Goal: Information Seeking & Learning: Learn about a topic

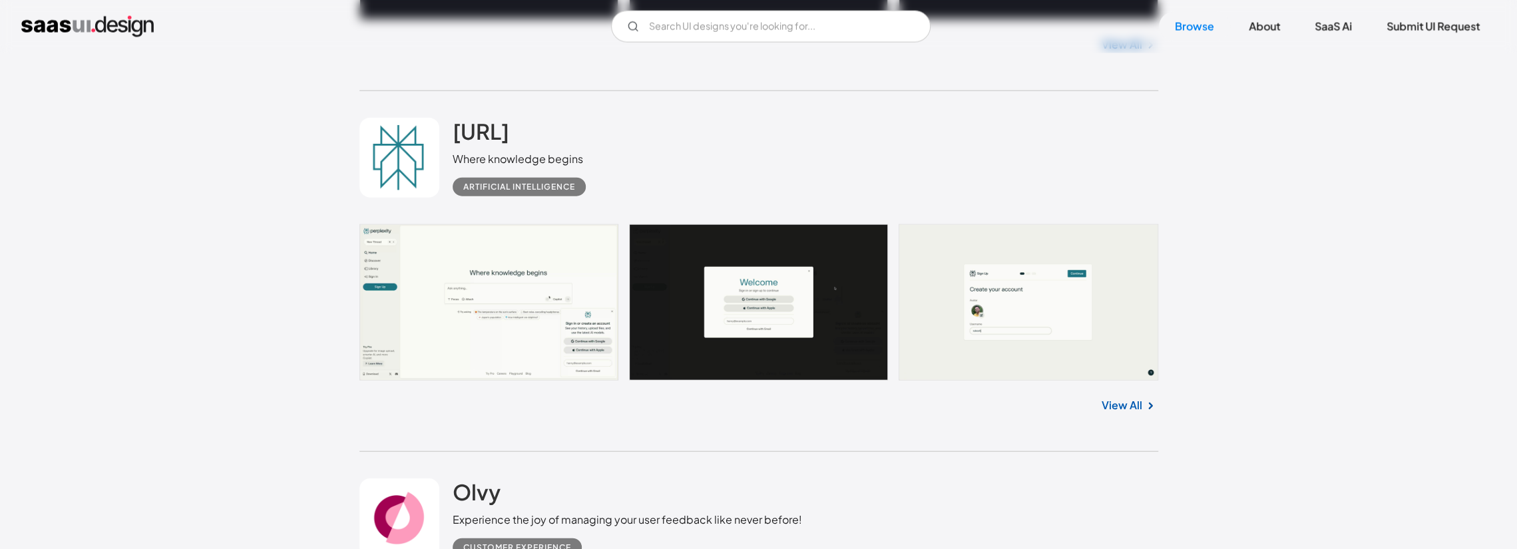
scroll to position [2796, 0]
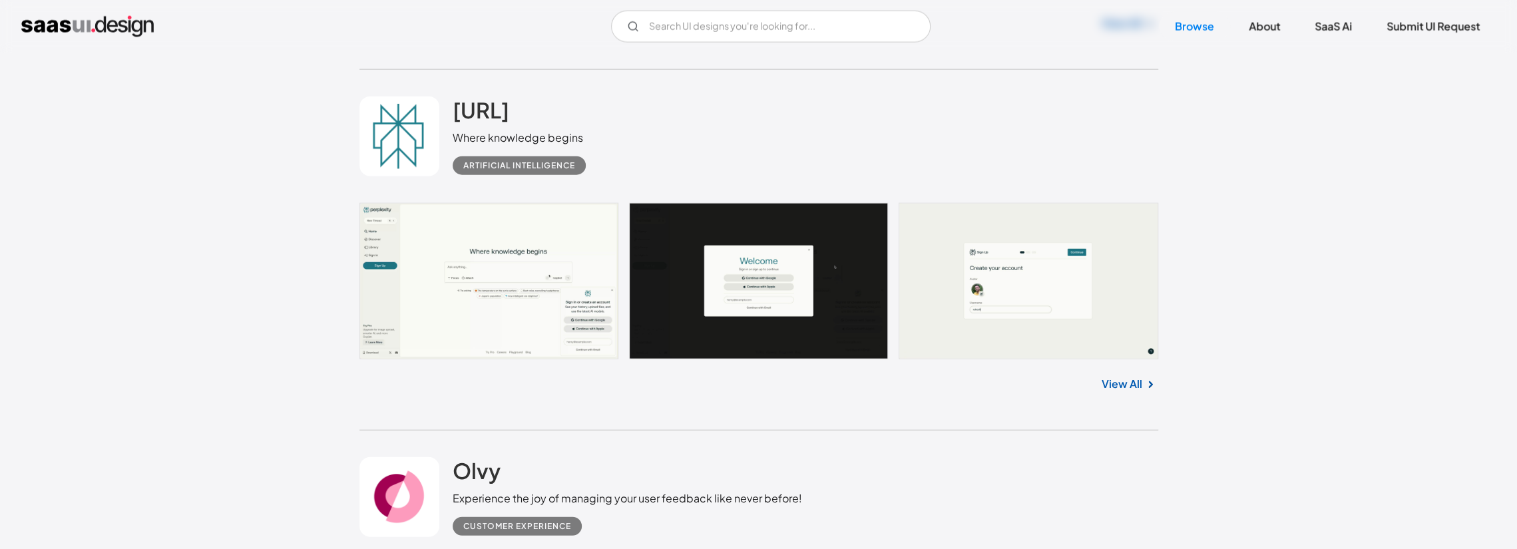
click at [841, 383] on link "View All" at bounding box center [1122, 384] width 41 height 16
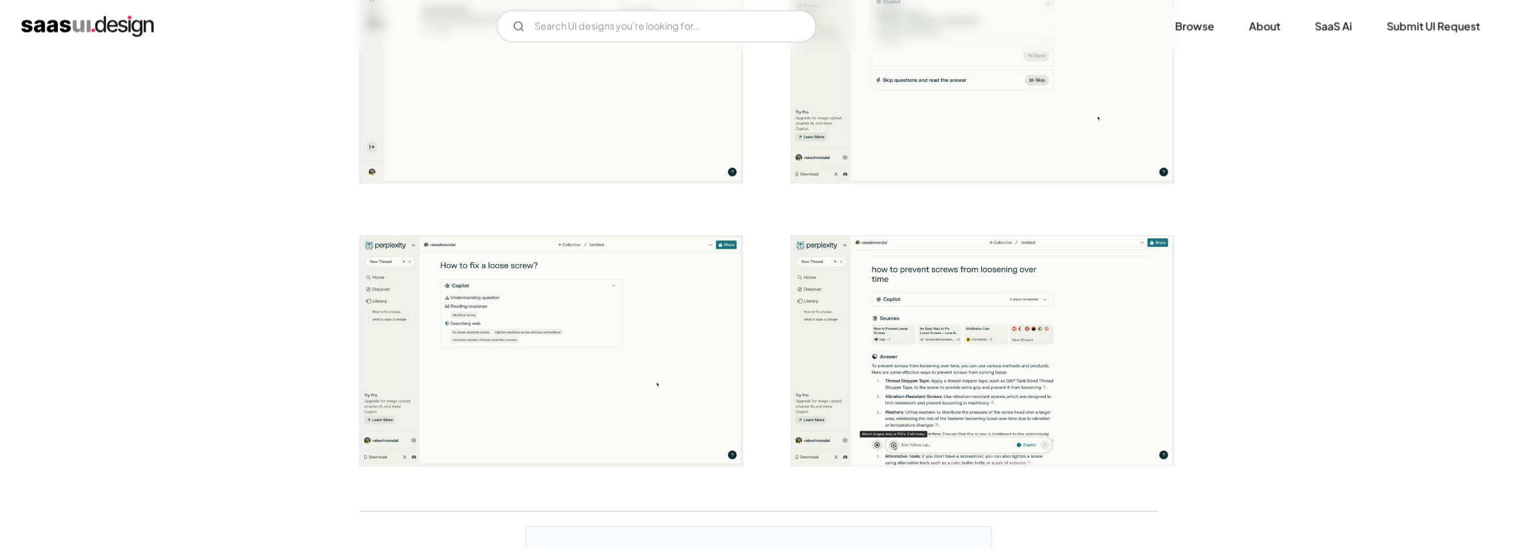
scroll to position [2197, 0]
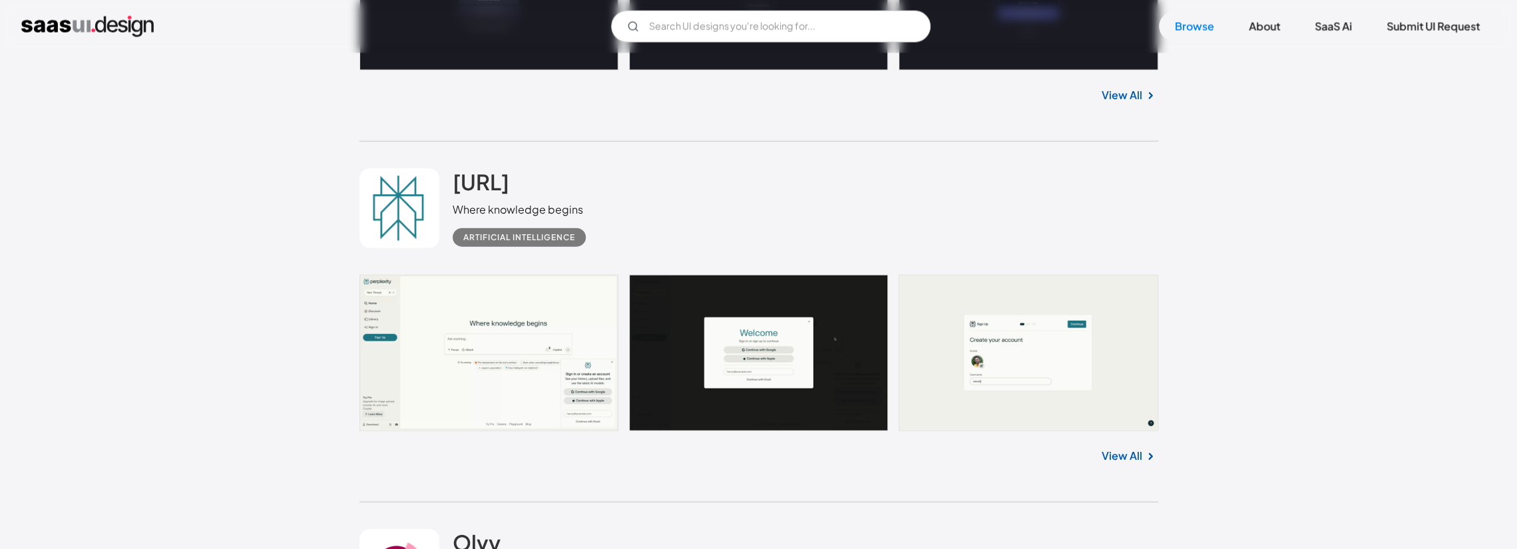
scroll to position [2744, 0]
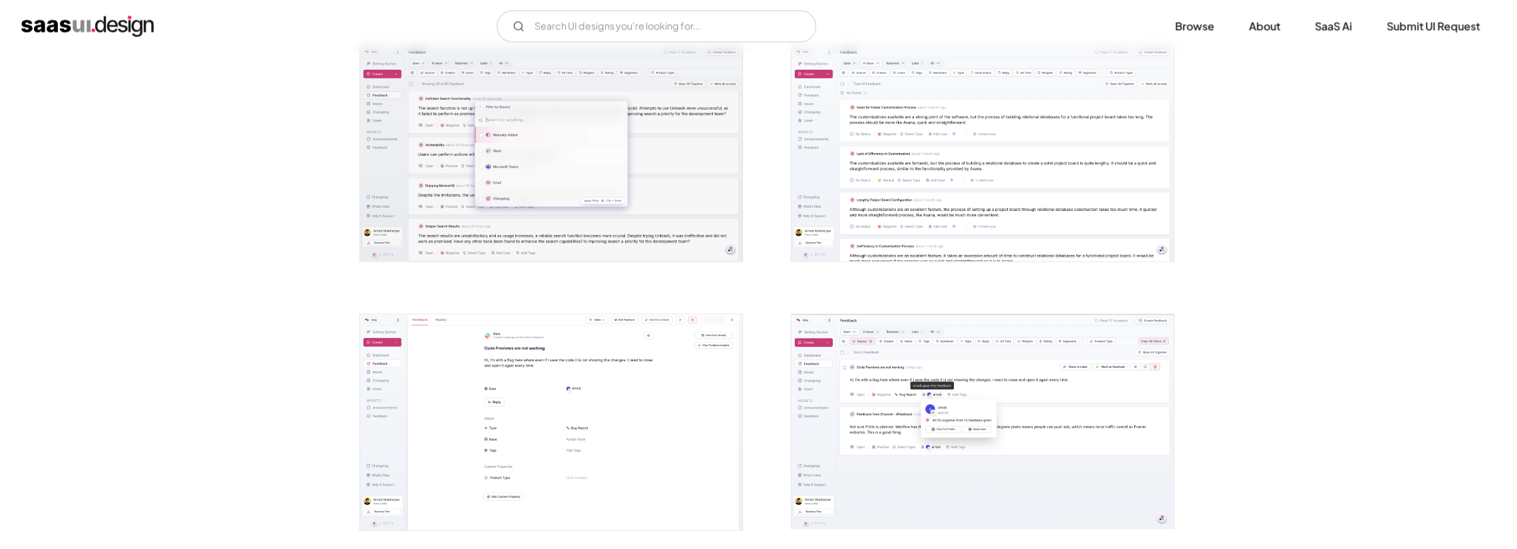
scroll to position [2596, 0]
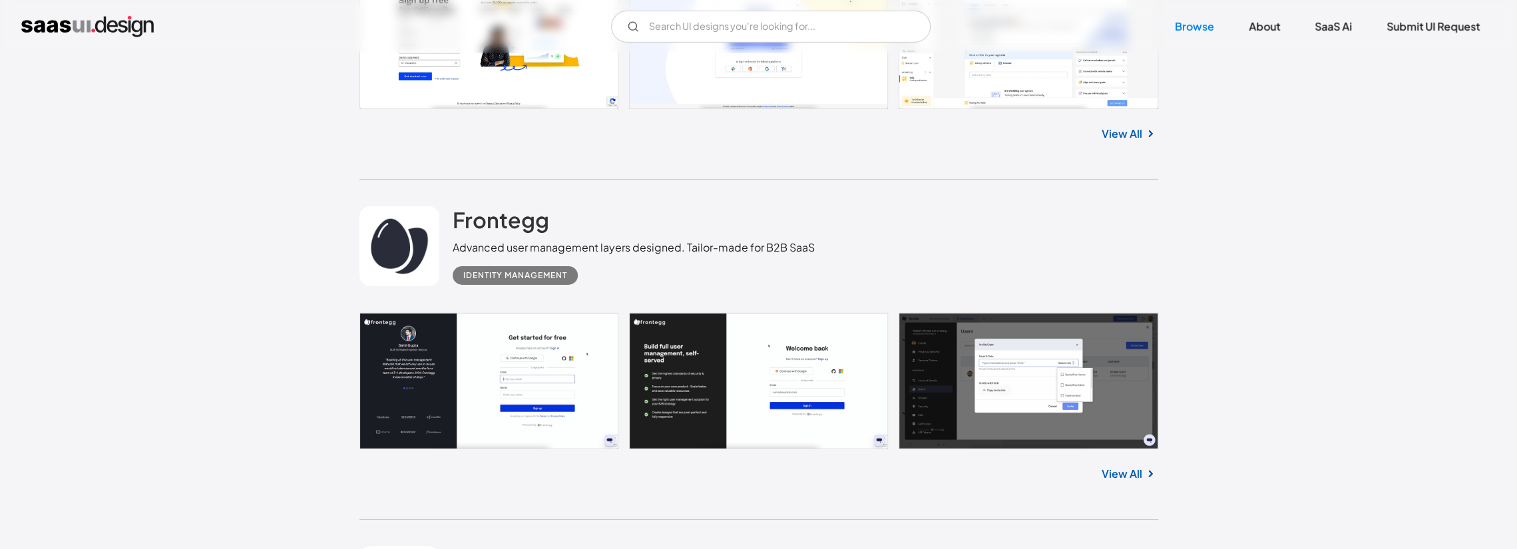
scroll to position [3743, 0]
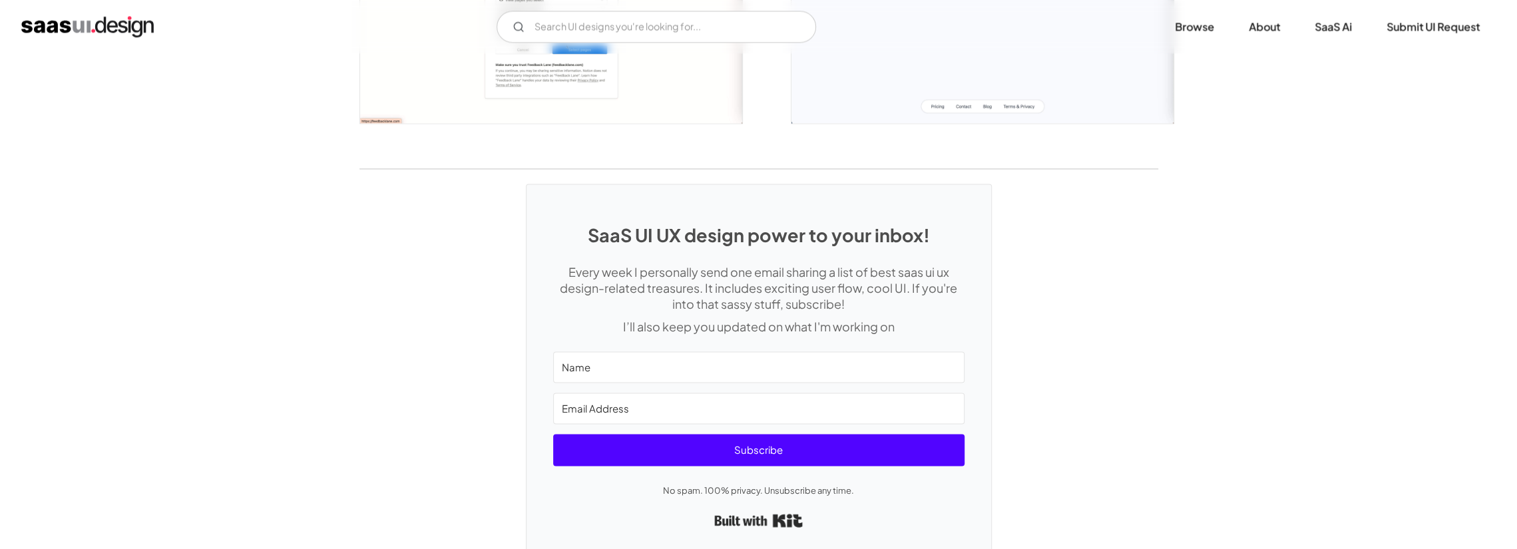
scroll to position [1731, 0]
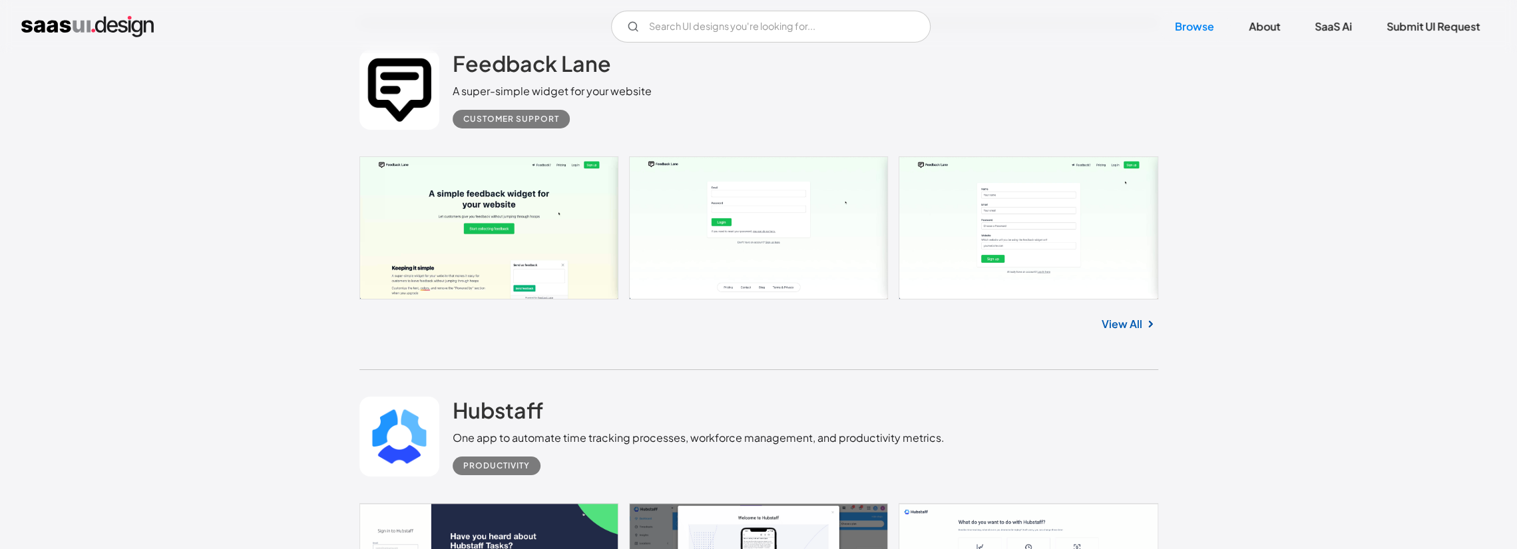
scroll to position [4409, 0]
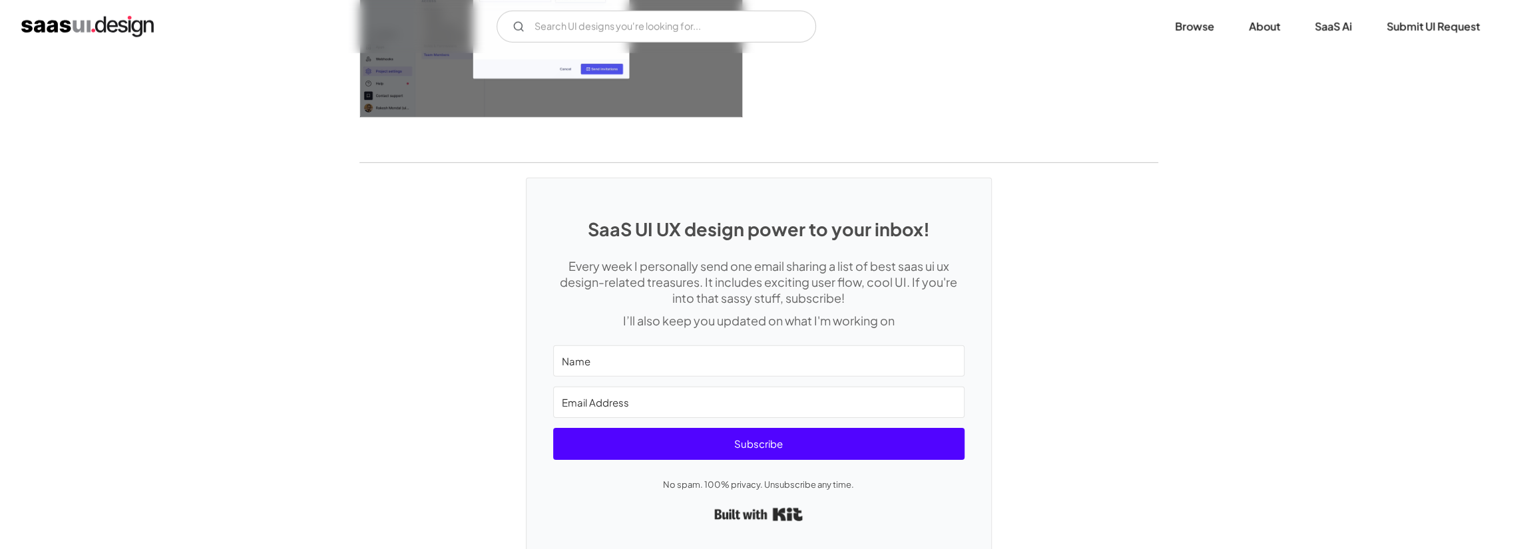
scroll to position [3622, 0]
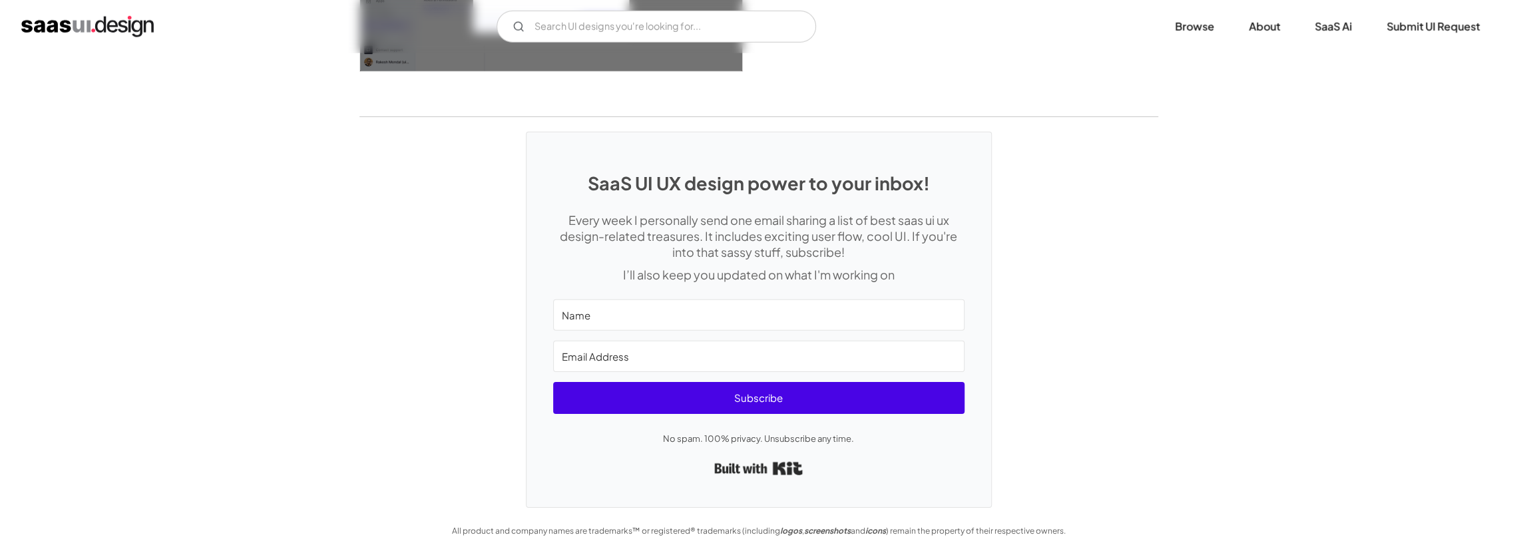
drag, startPoint x: 554, startPoint y: 381, endPoint x: 546, endPoint y: 377, distance: 8.7
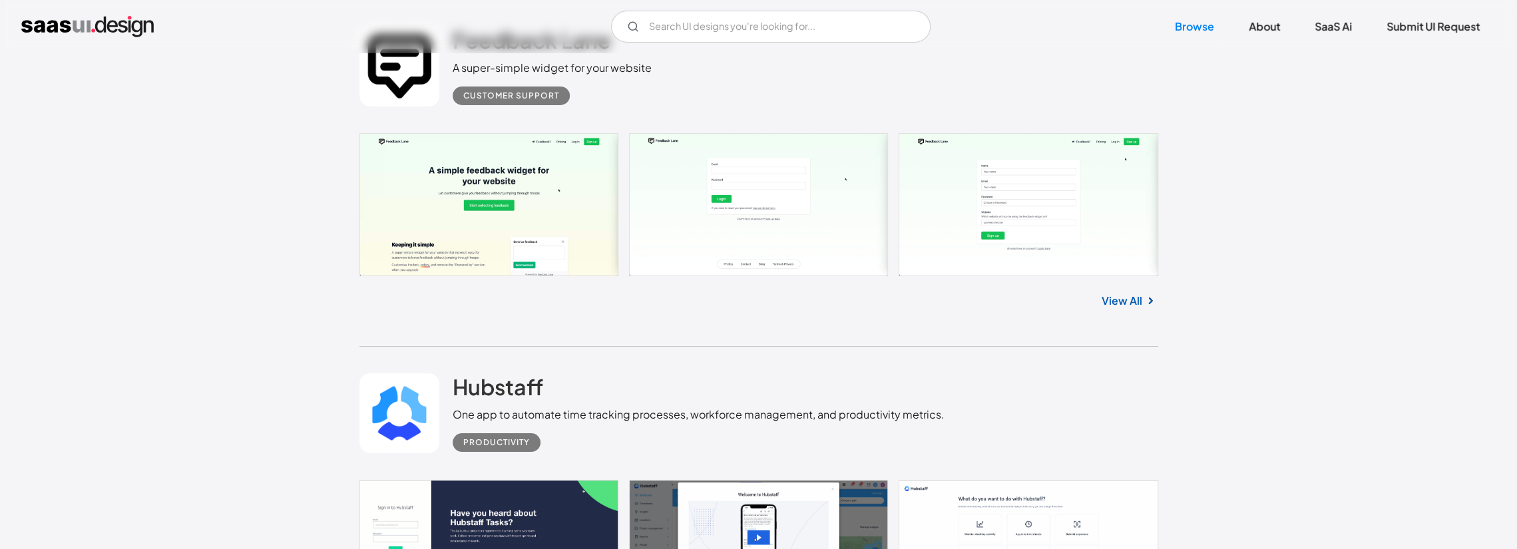
scroll to position [4450, 0]
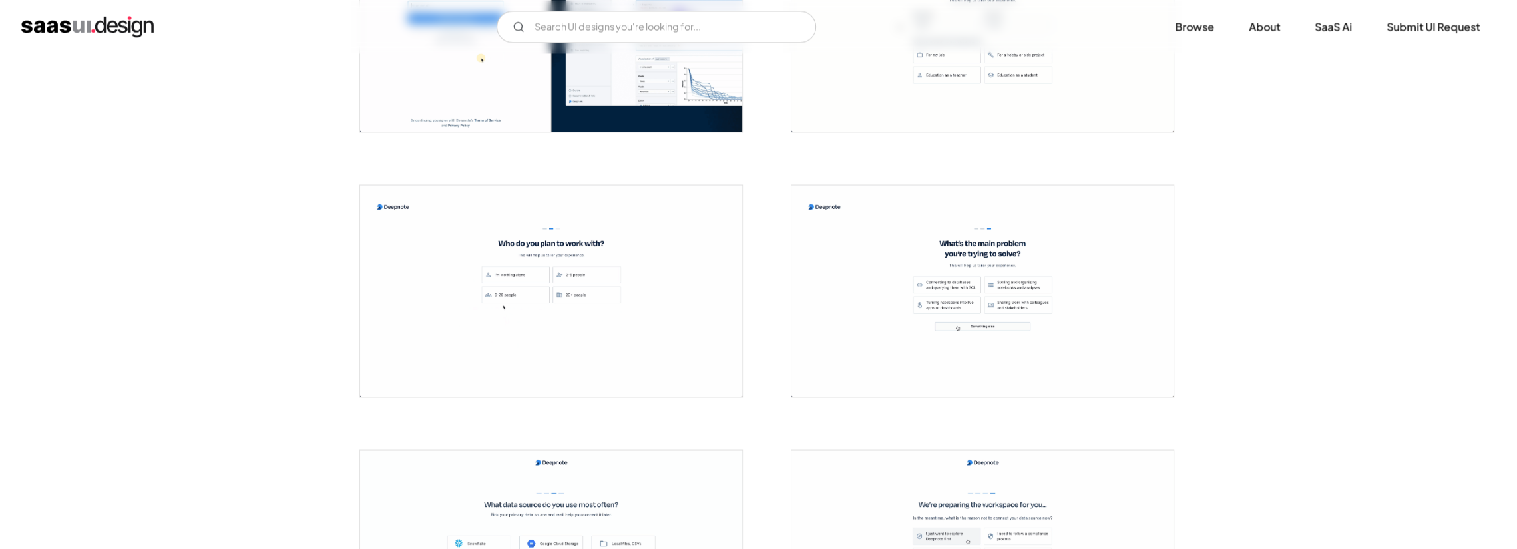
scroll to position [2130, 0]
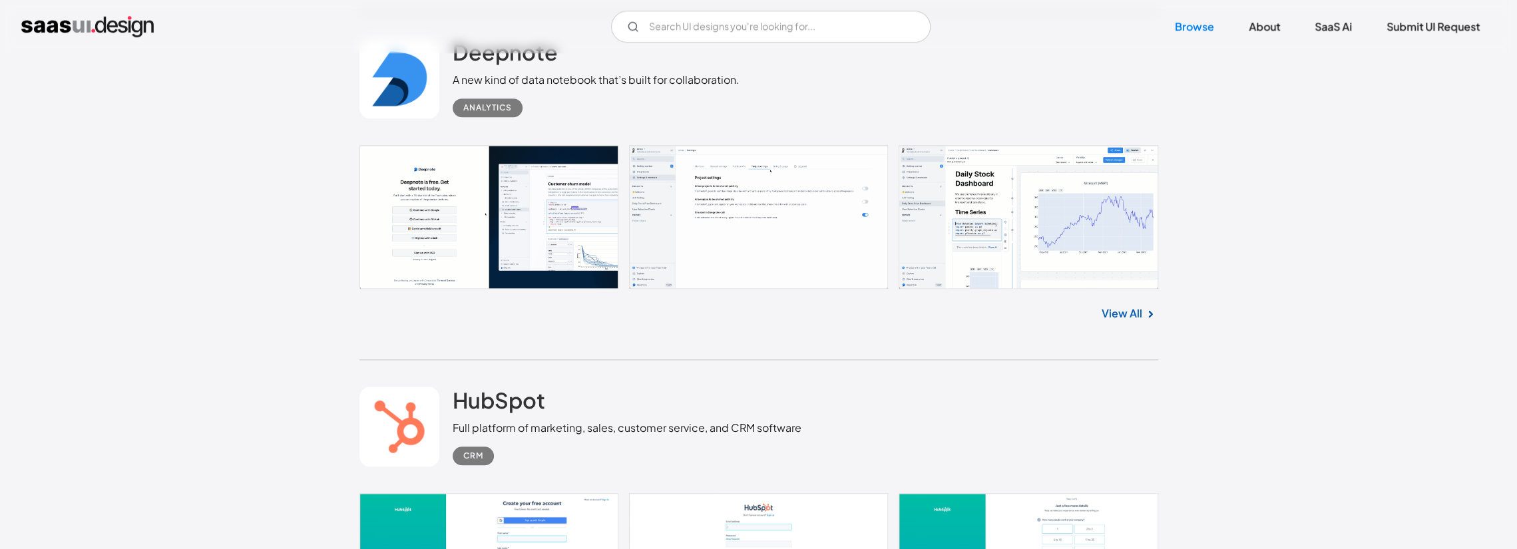
scroll to position [5627, 0]
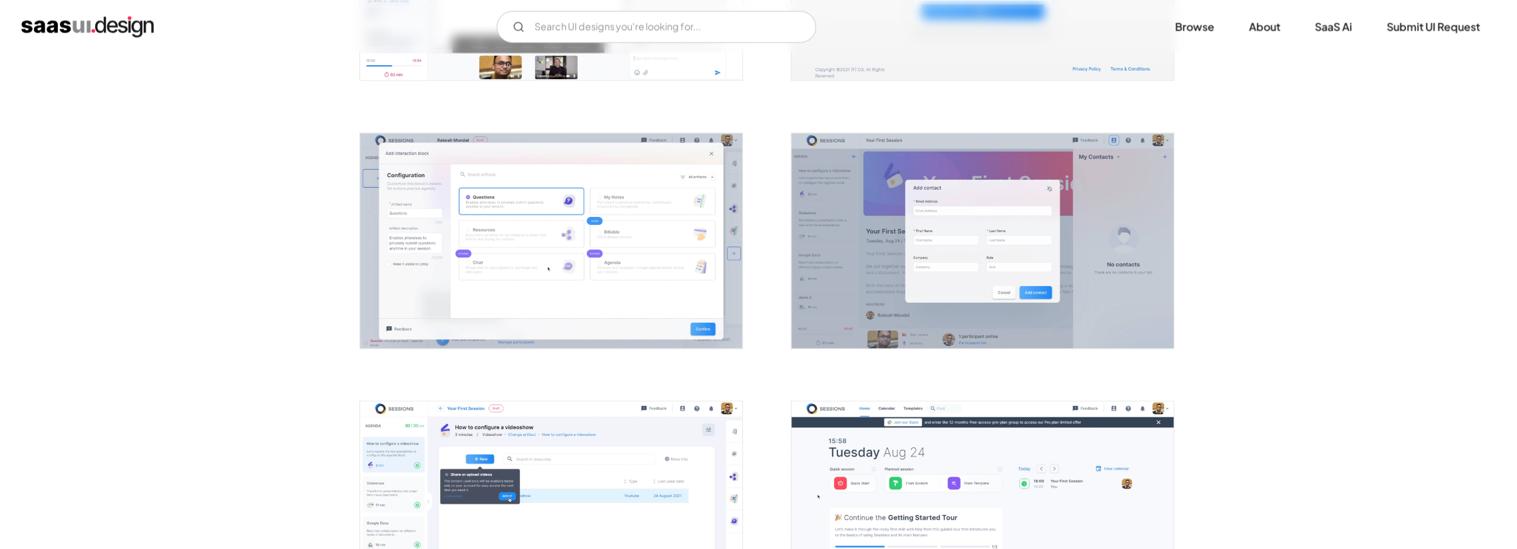
scroll to position [1997, 0]
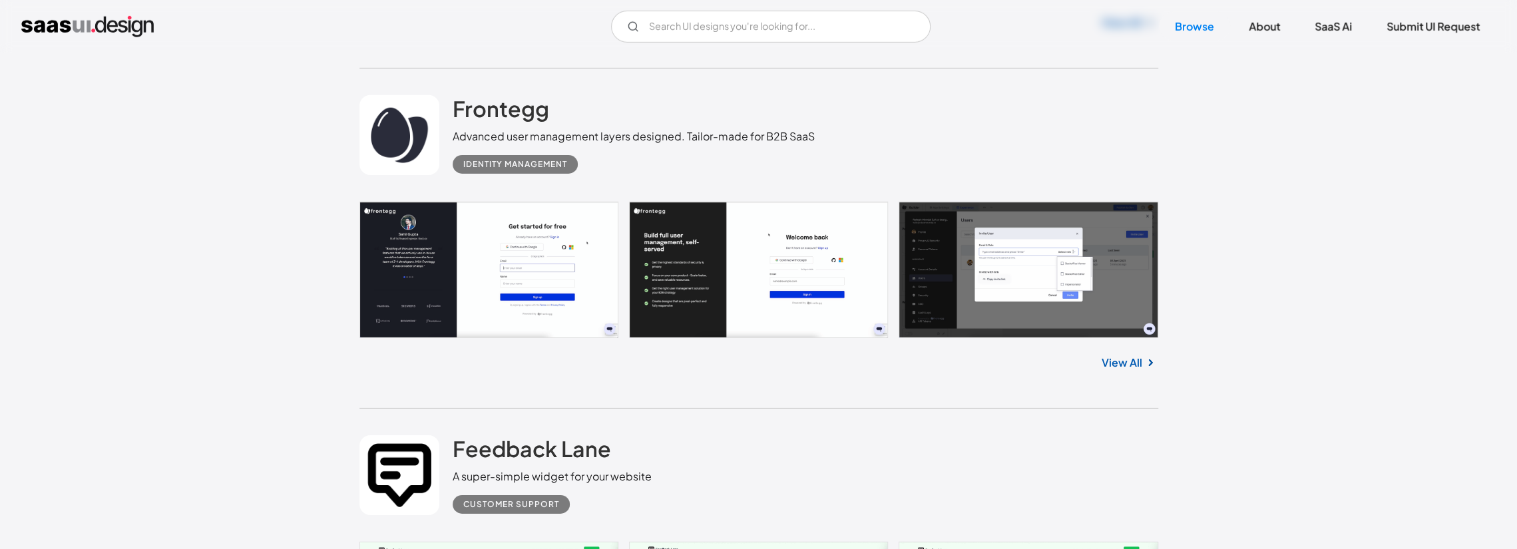
scroll to position [3870, 0]
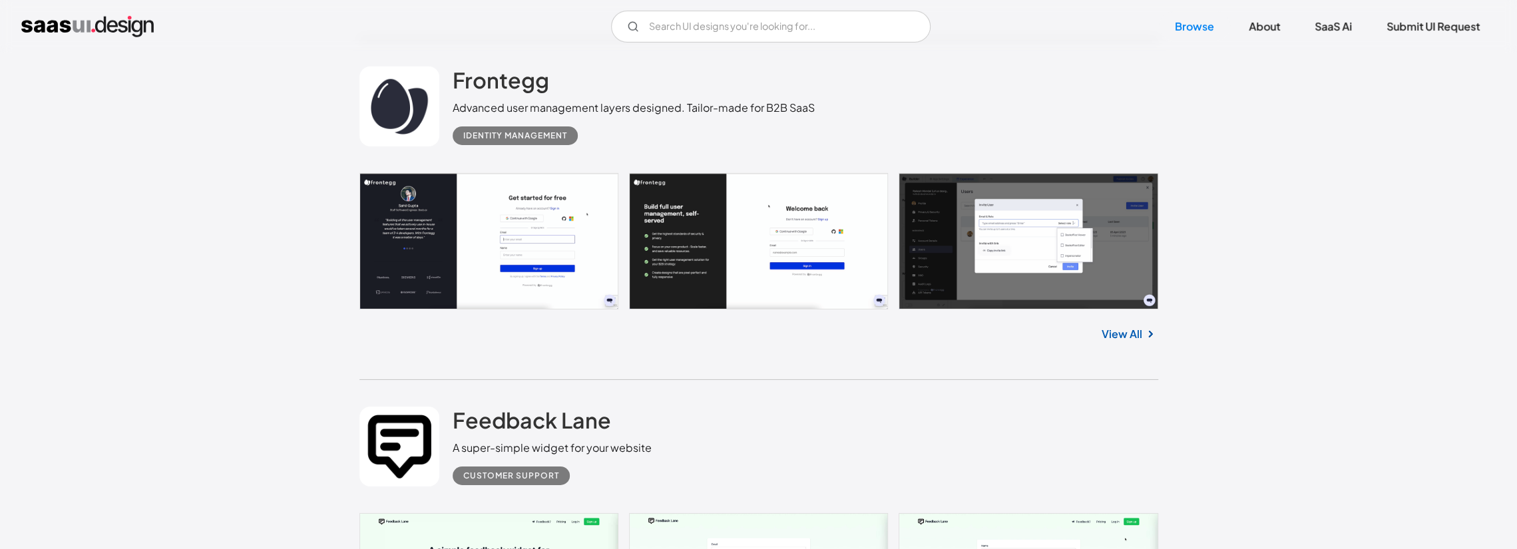
click at [1134, 333] on link "View All" at bounding box center [1122, 334] width 41 height 16
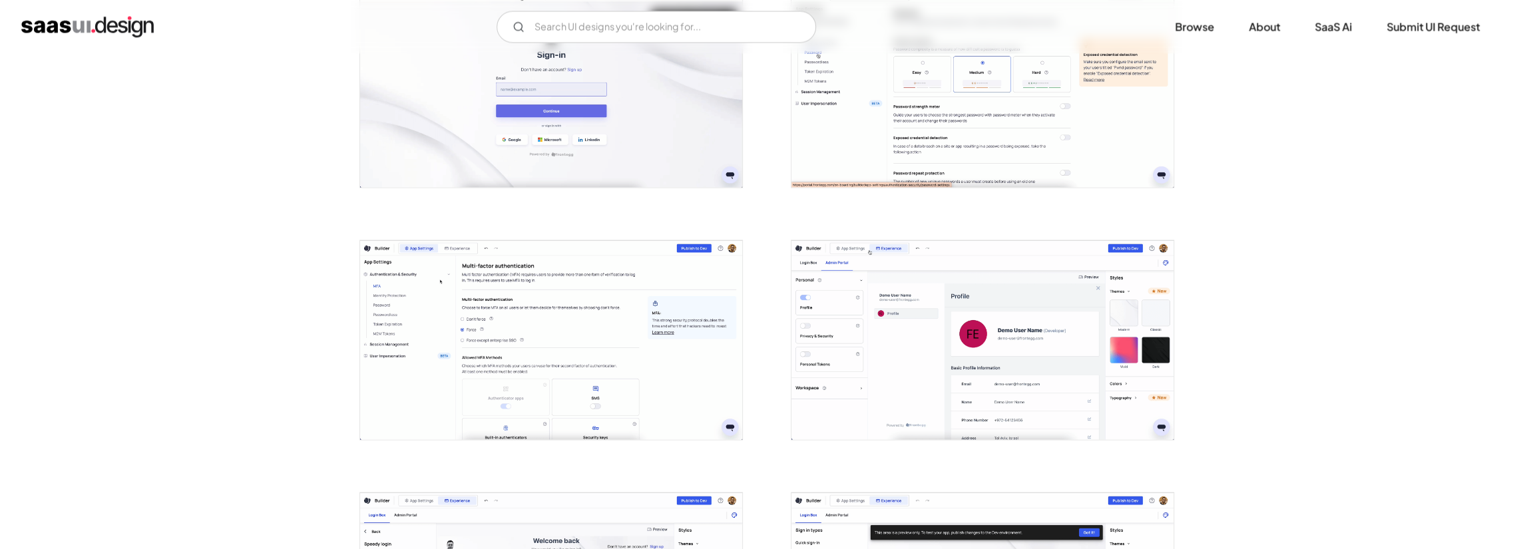
scroll to position [2263, 0]
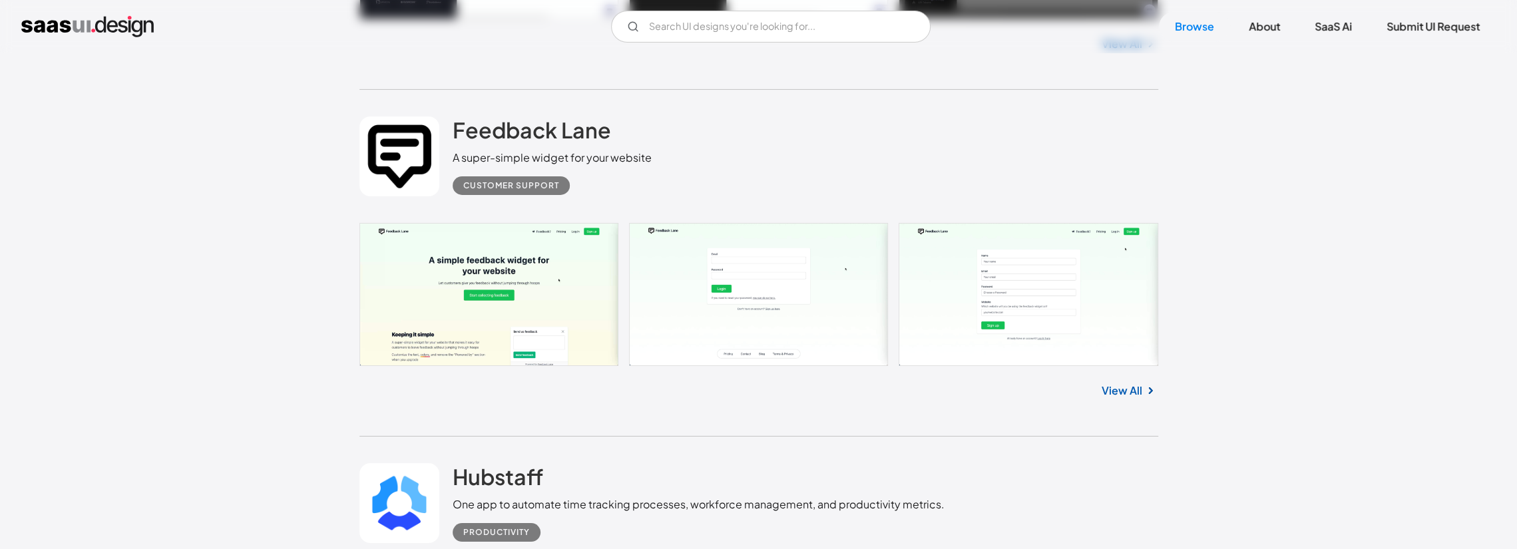
scroll to position [4202, 0]
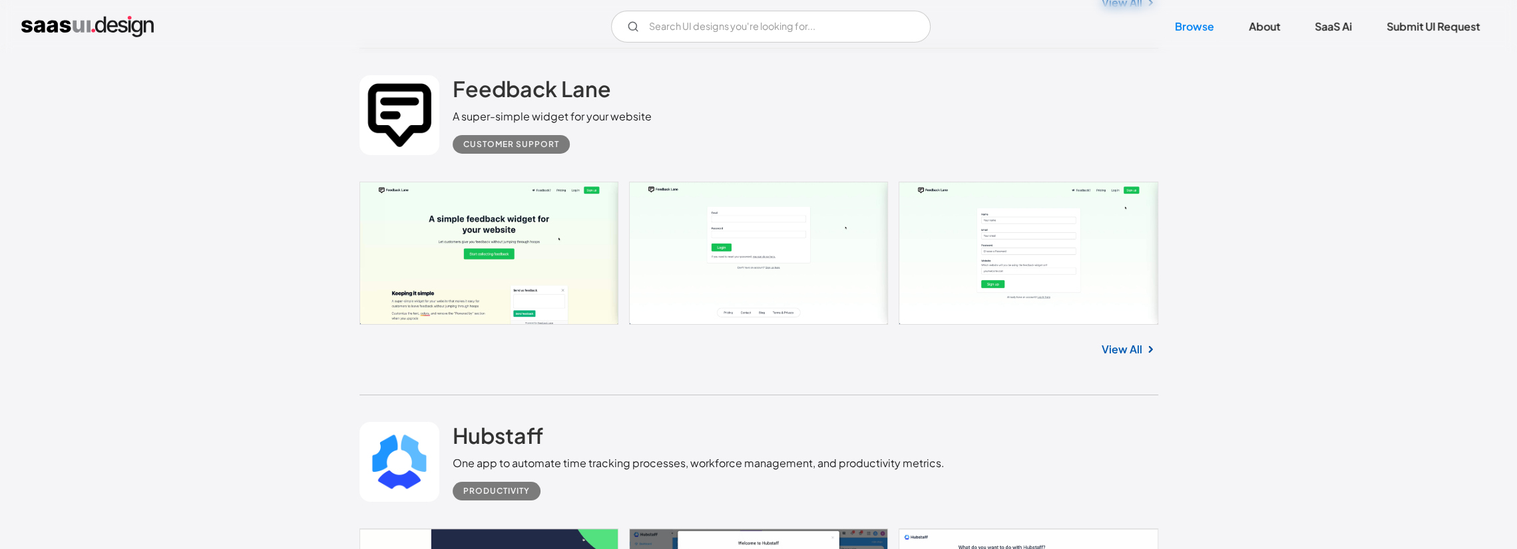
click at [1138, 347] on link "View All" at bounding box center [1122, 349] width 41 height 16
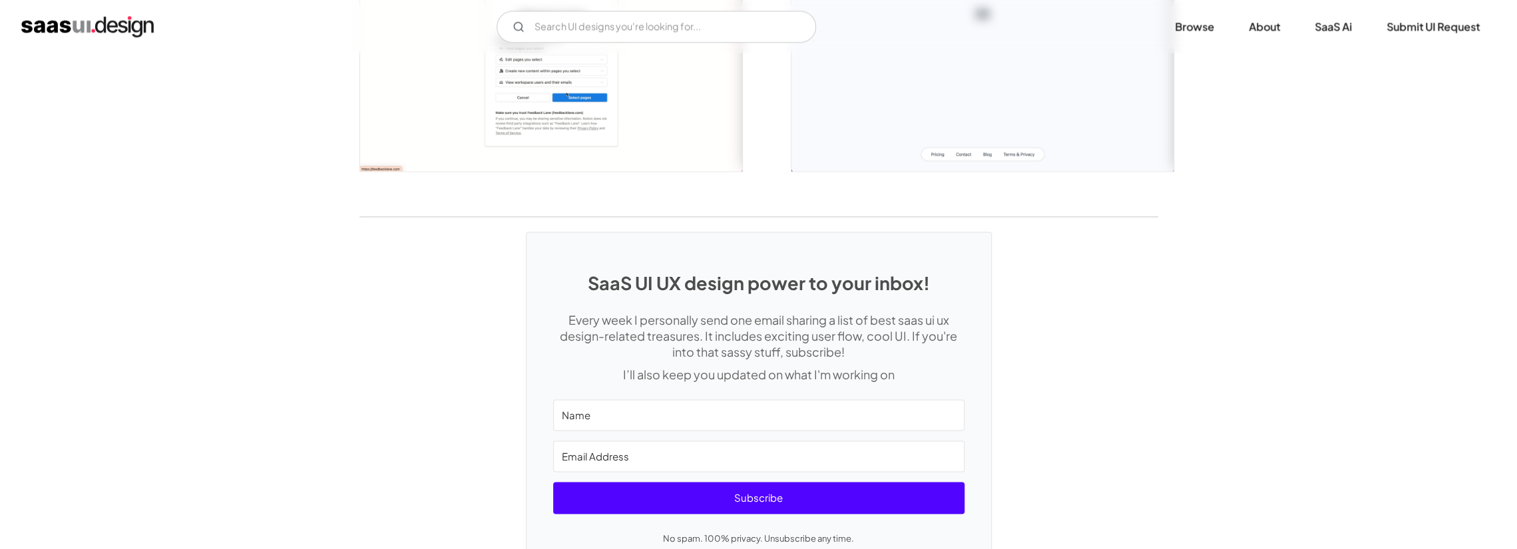
scroll to position [1764, 0]
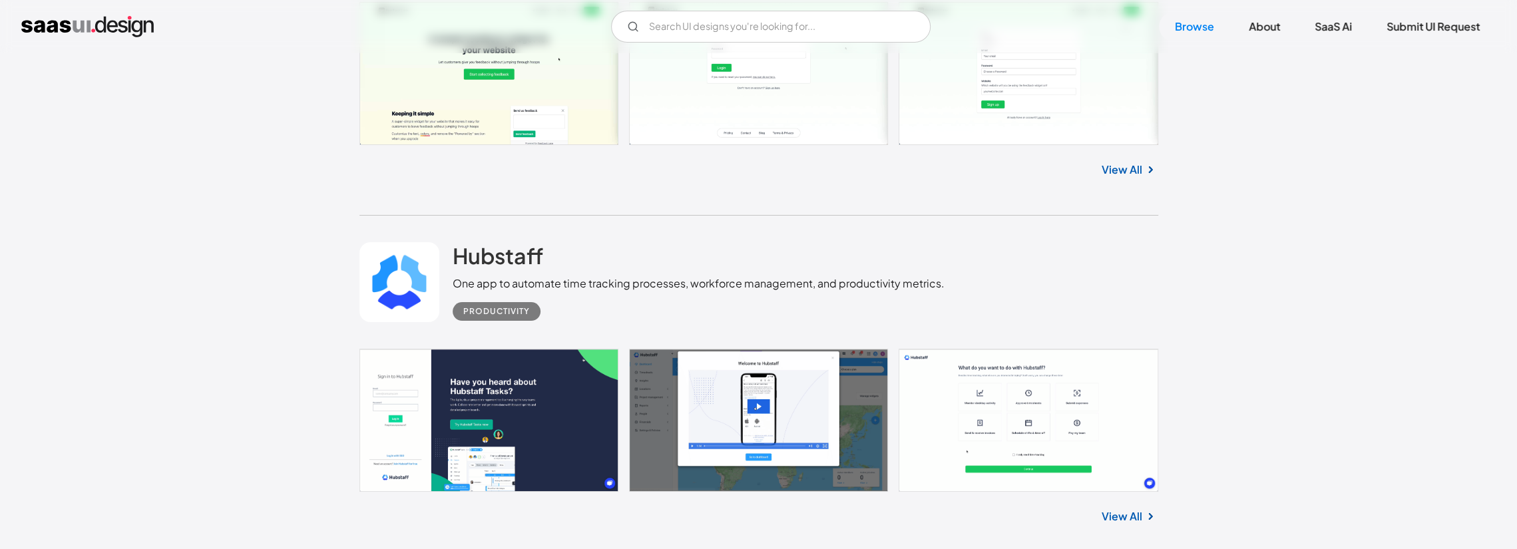
scroll to position [4467, 0]
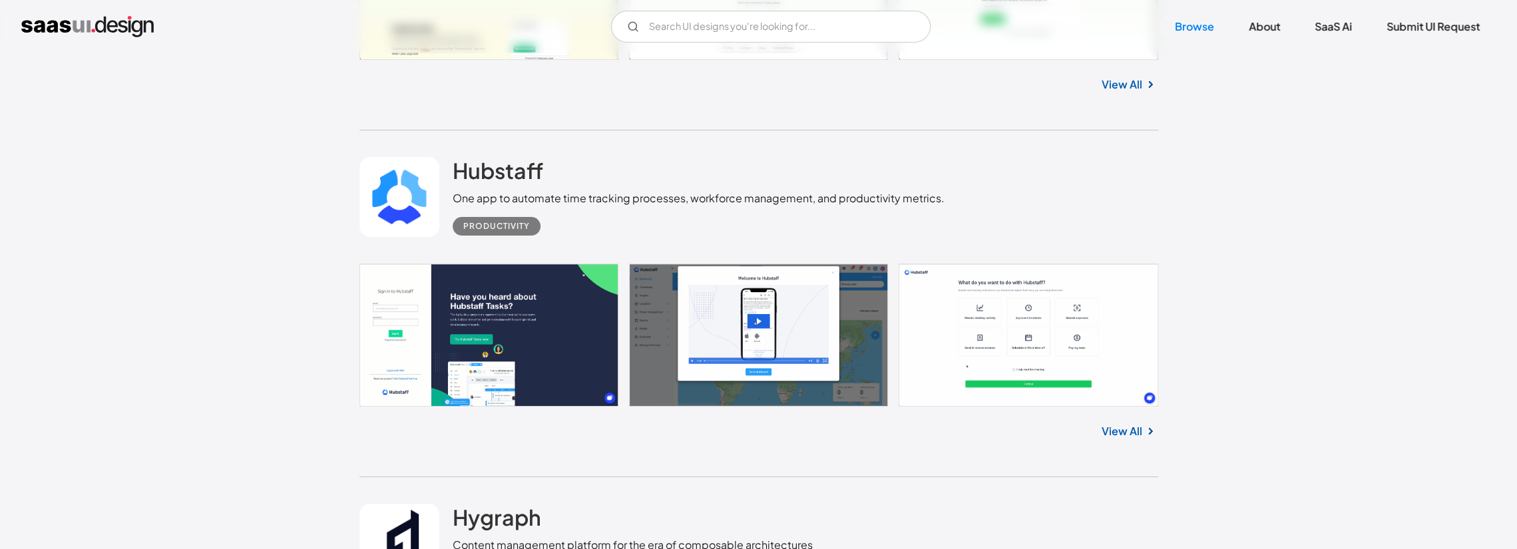
click at [1130, 429] on link "View All" at bounding box center [1122, 431] width 41 height 16
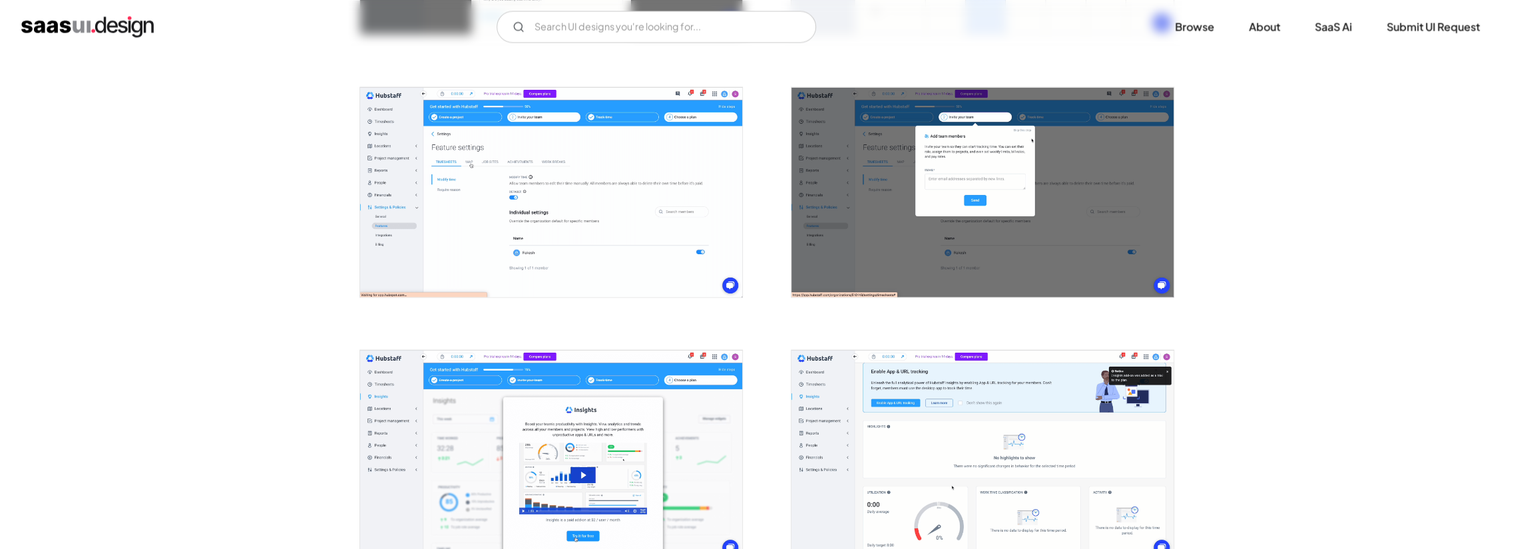
scroll to position [2263, 0]
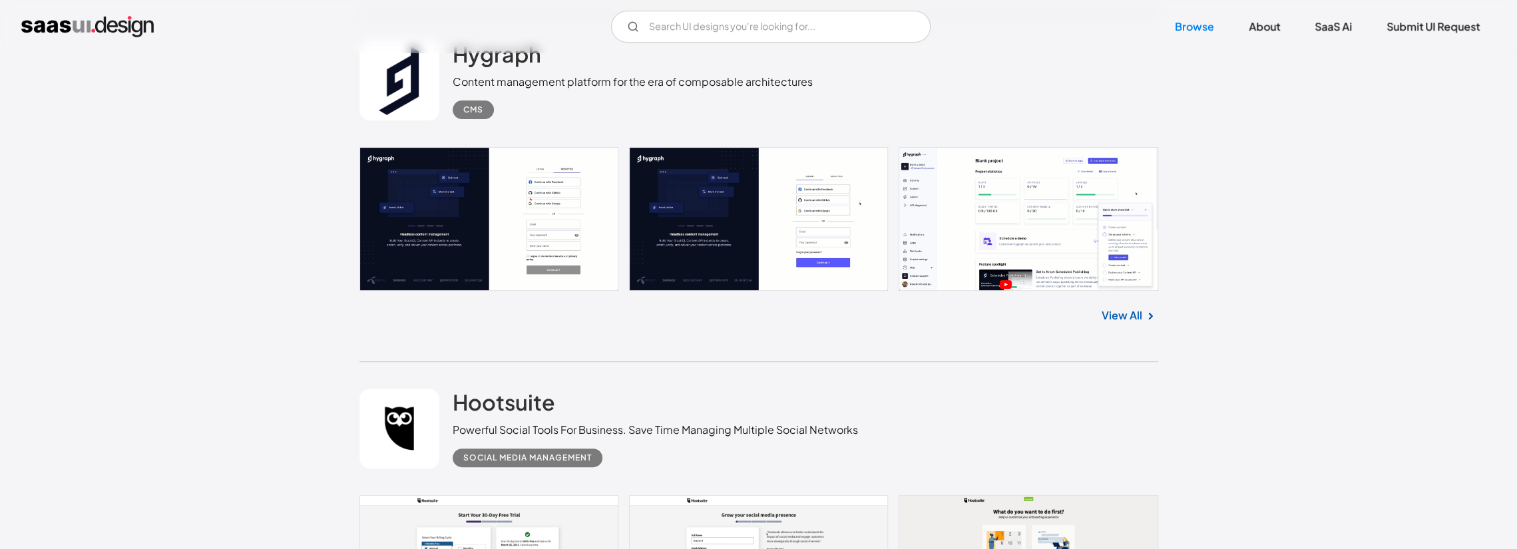
scroll to position [4933, 0]
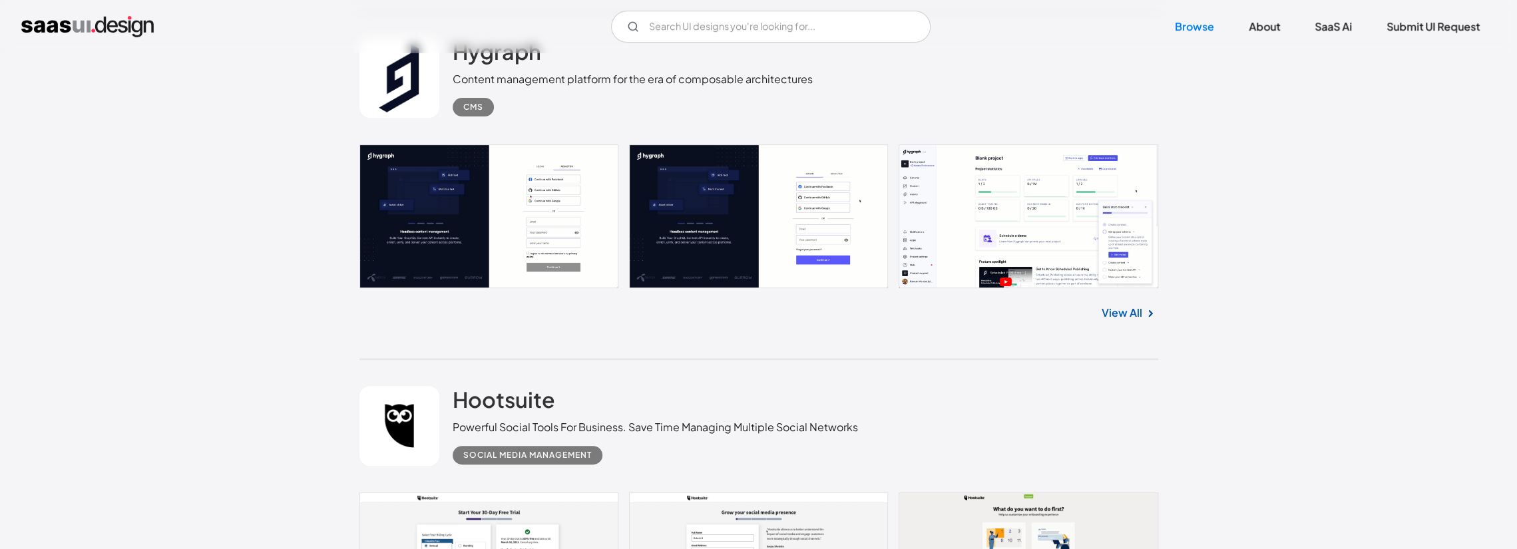
click at [1121, 312] on link "View All" at bounding box center [1122, 313] width 41 height 16
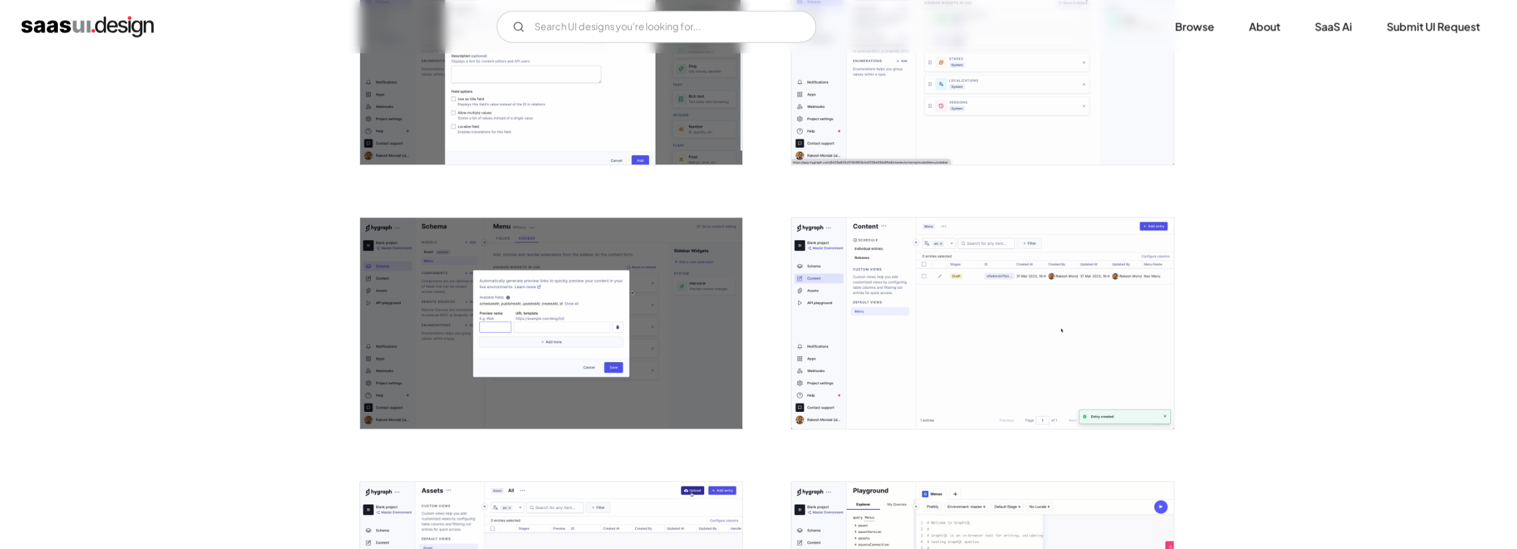
scroll to position [1331, 0]
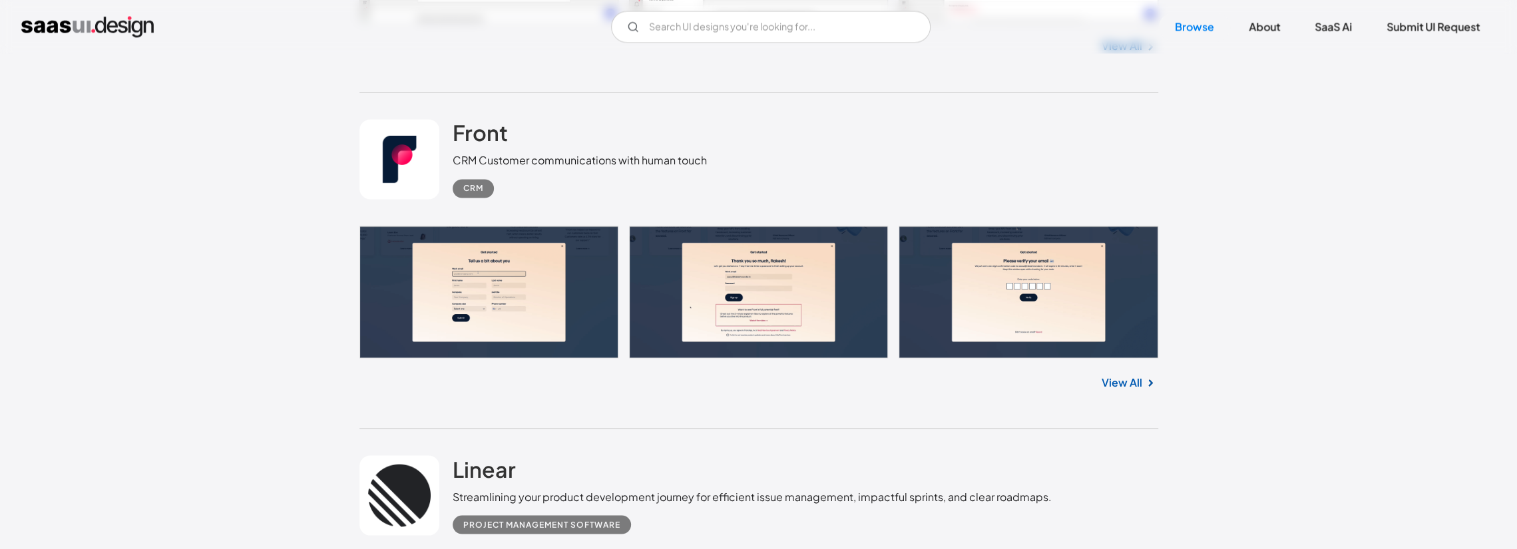
scroll to position [2336, 0]
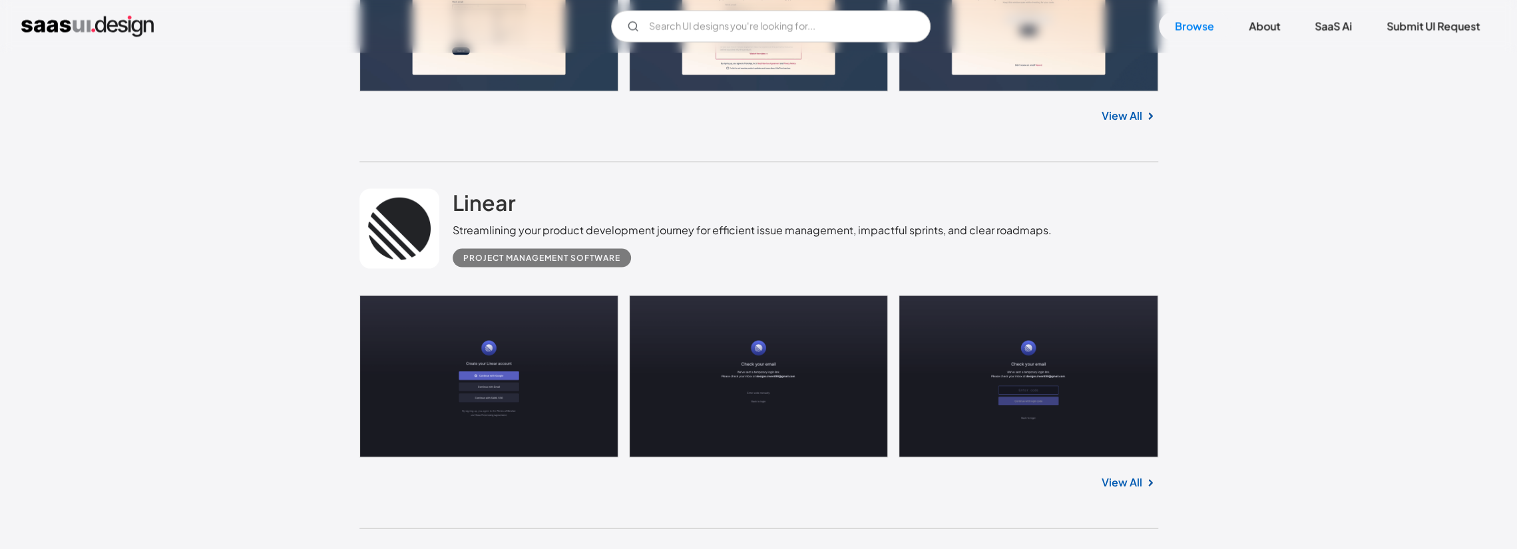
click at [1124, 475] on link "View All" at bounding box center [1122, 483] width 41 height 16
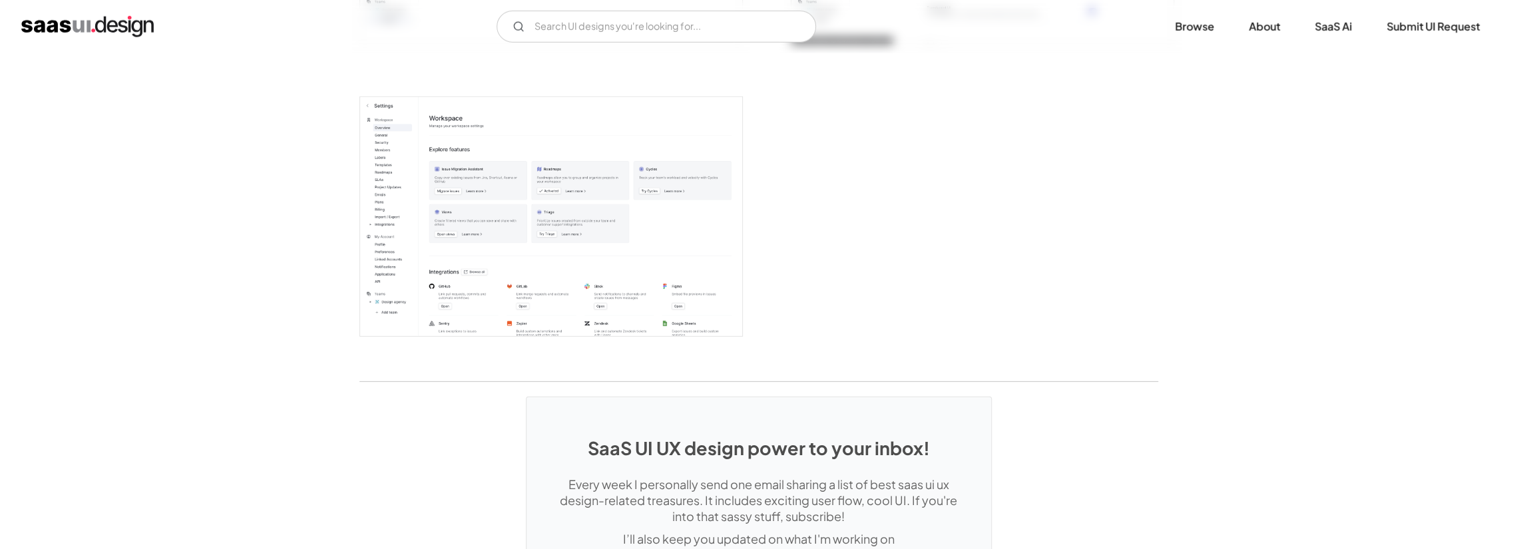
scroll to position [3461, 0]
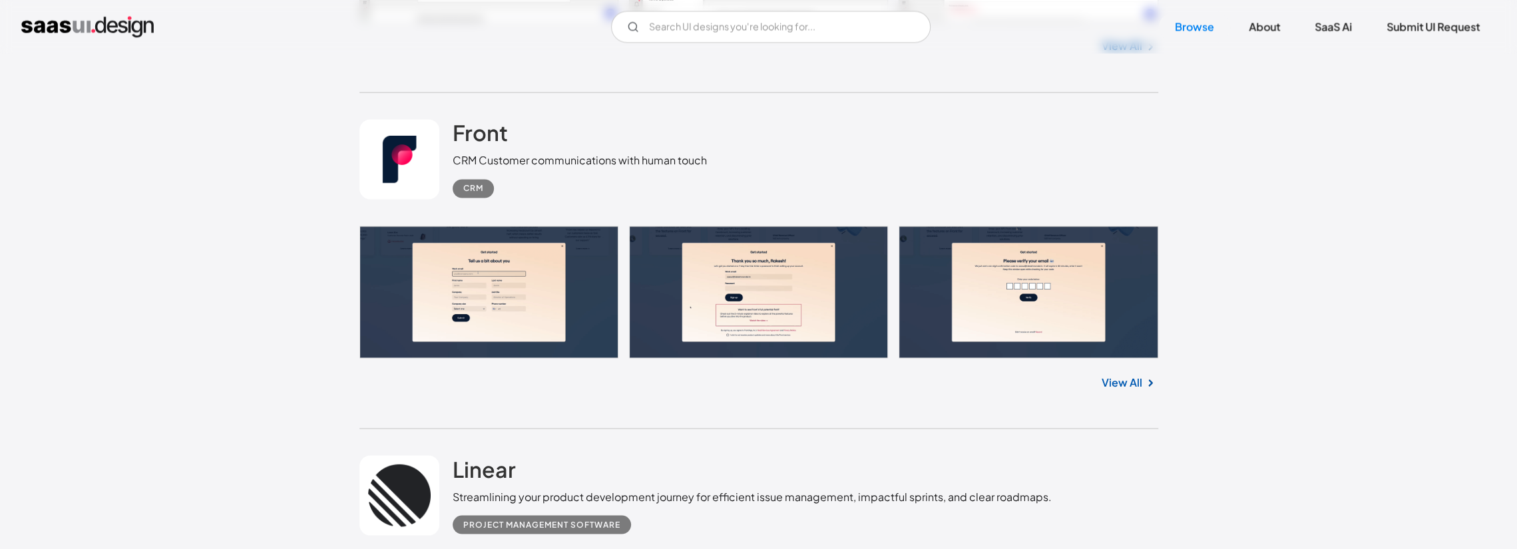
scroll to position [2004, 0]
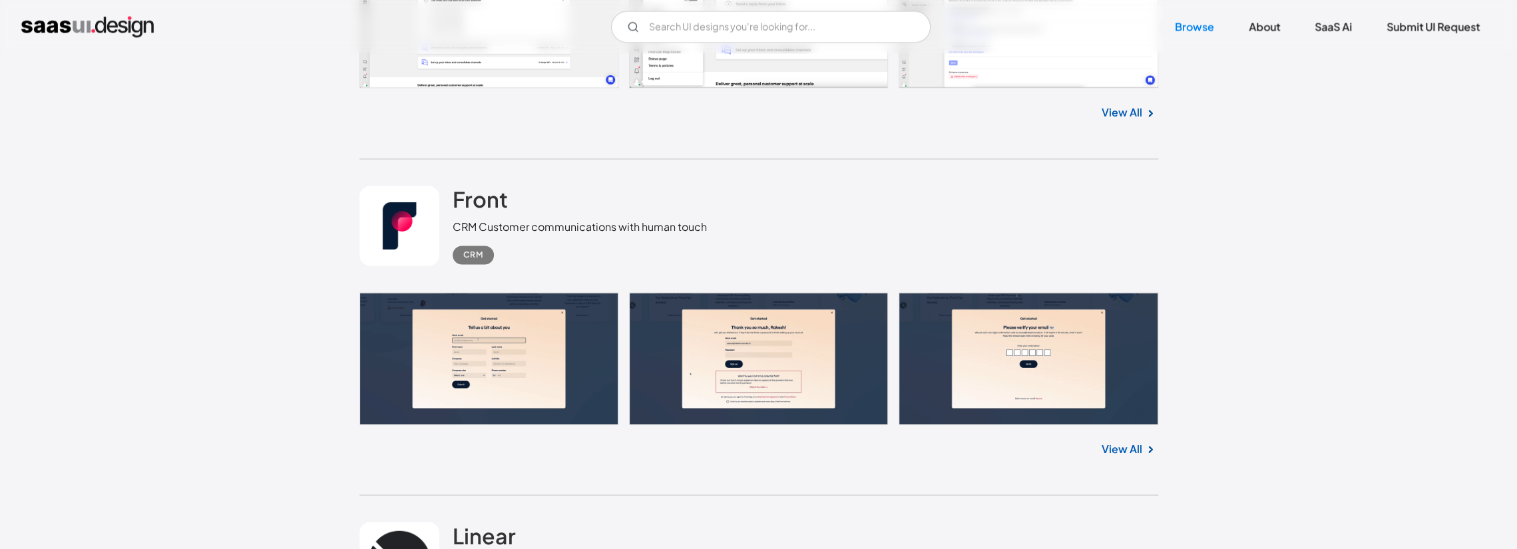
click at [1141, 442] on link "View All" at bounding box center [1122, 449] width 41 height 16
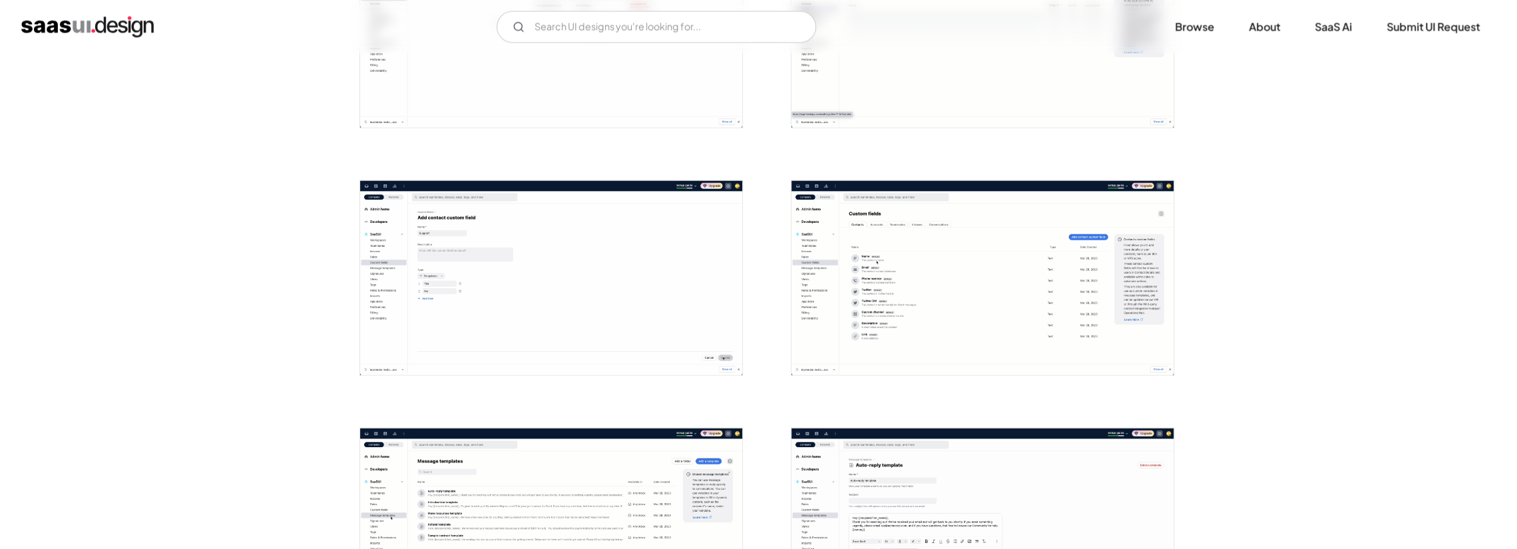
scroll to position [2130, 0]
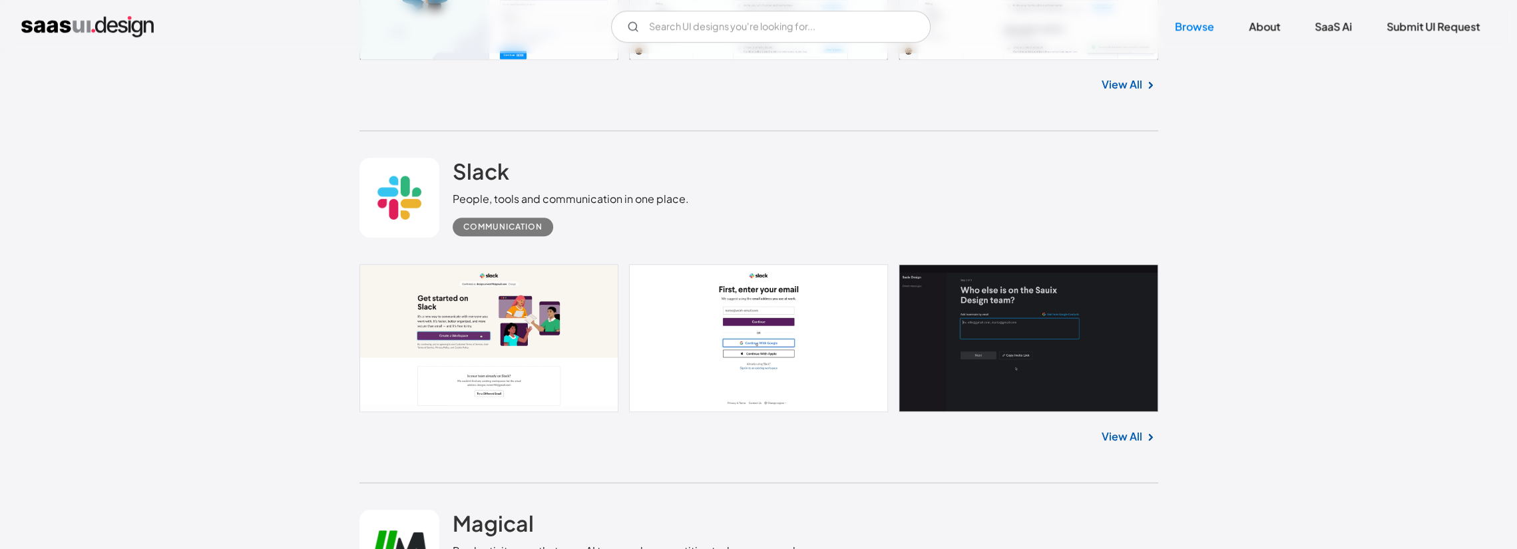
scroll to position [939, 0]
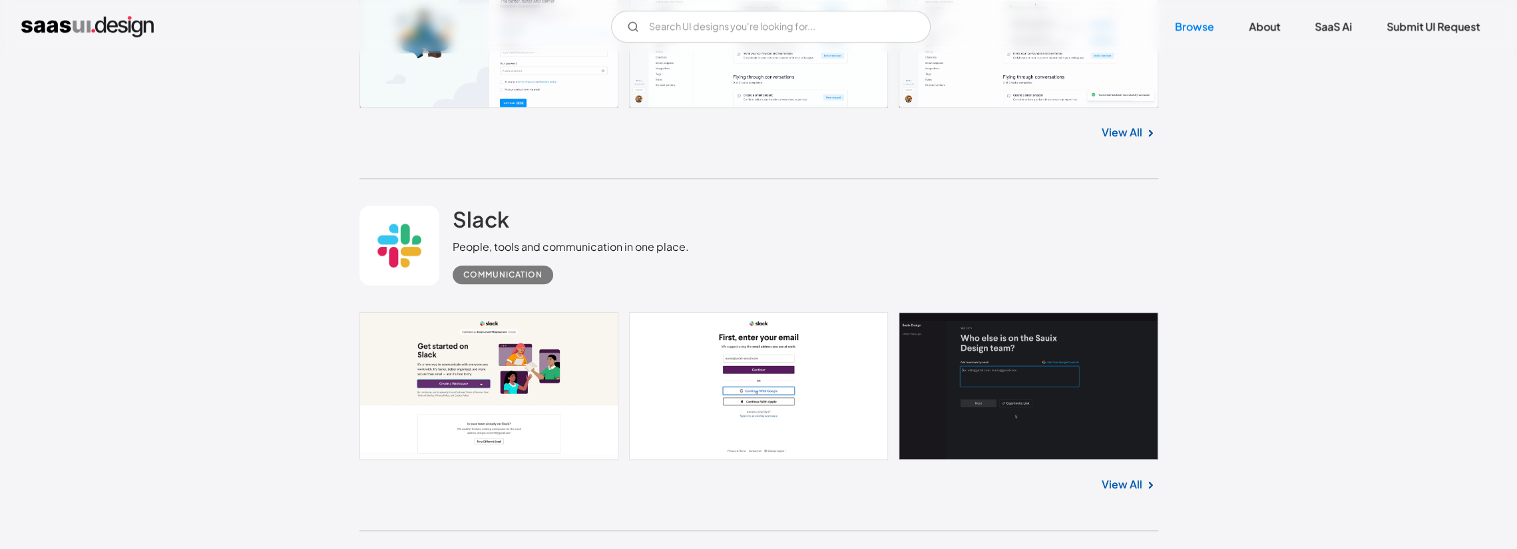
click at [1136, 477] on link "View All" at bounding box center [1122, 485] width 41 height 16
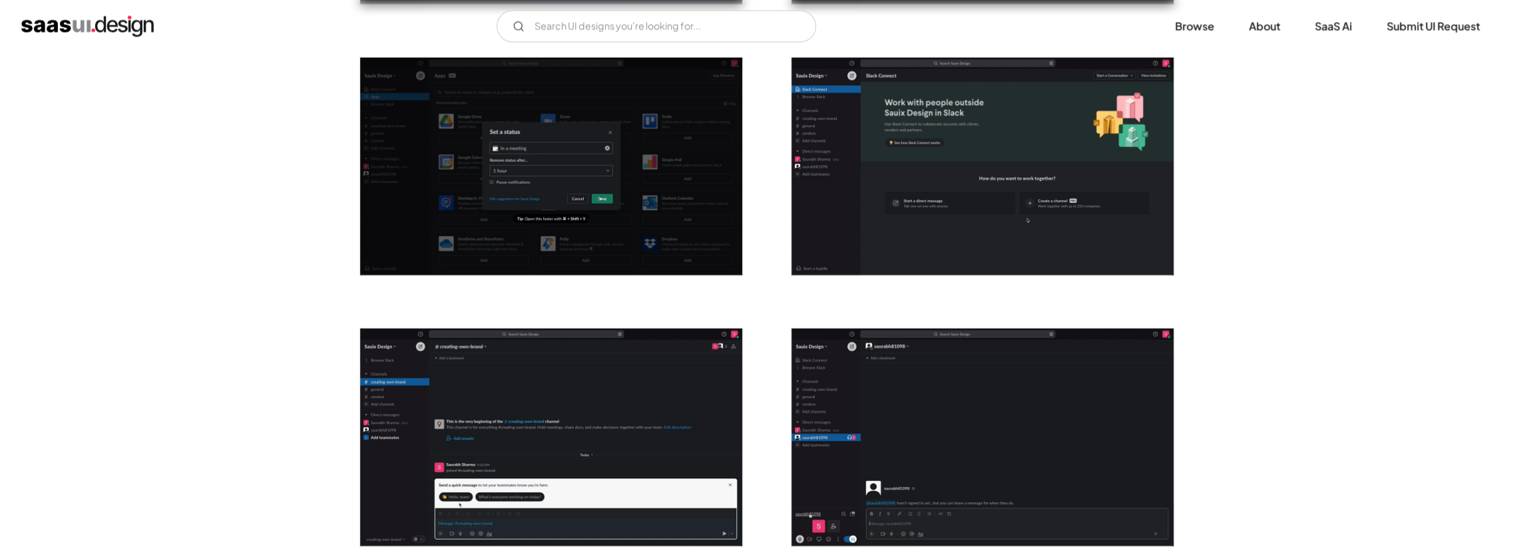
scroll to position [2463, 0]
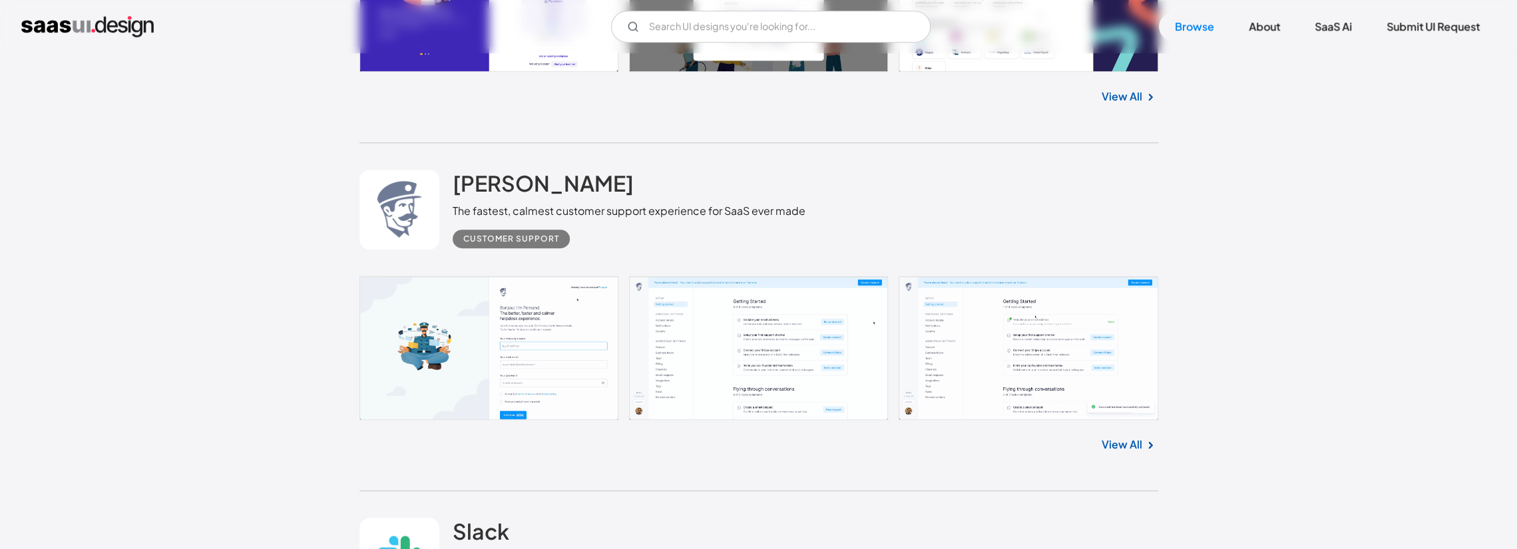
scroll to position [606, 0]
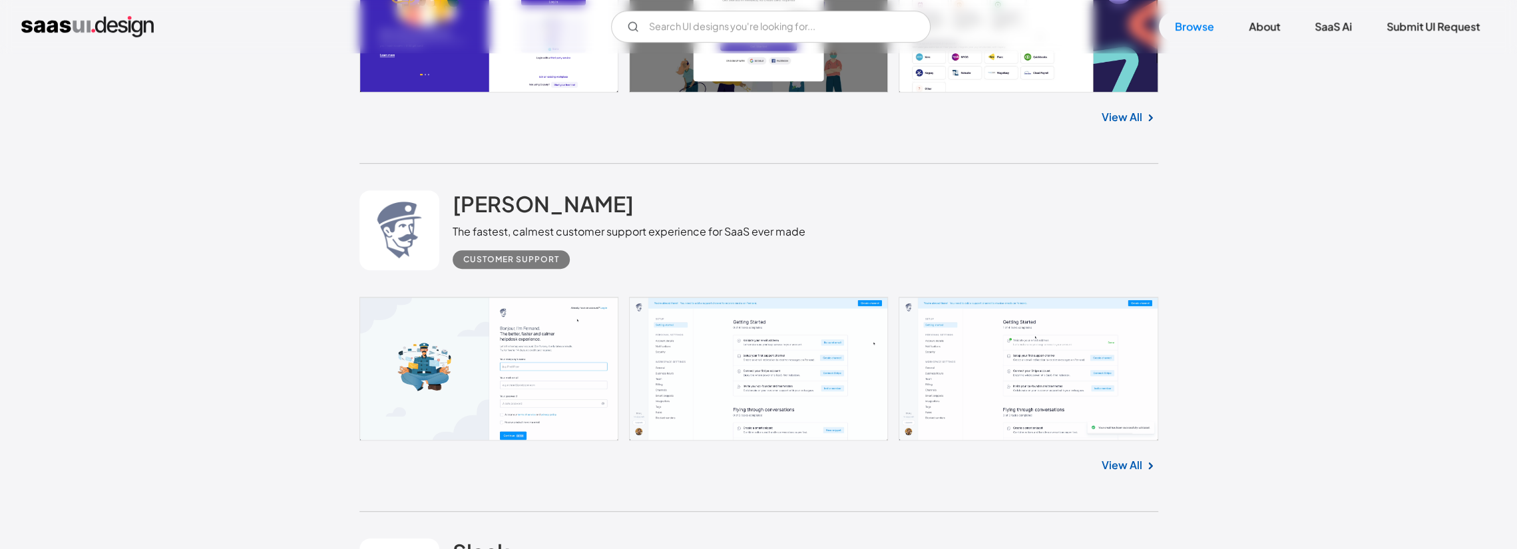
click at [1128, 465] on link "View All" at bounding box center [1122, 465] width 41 height 16
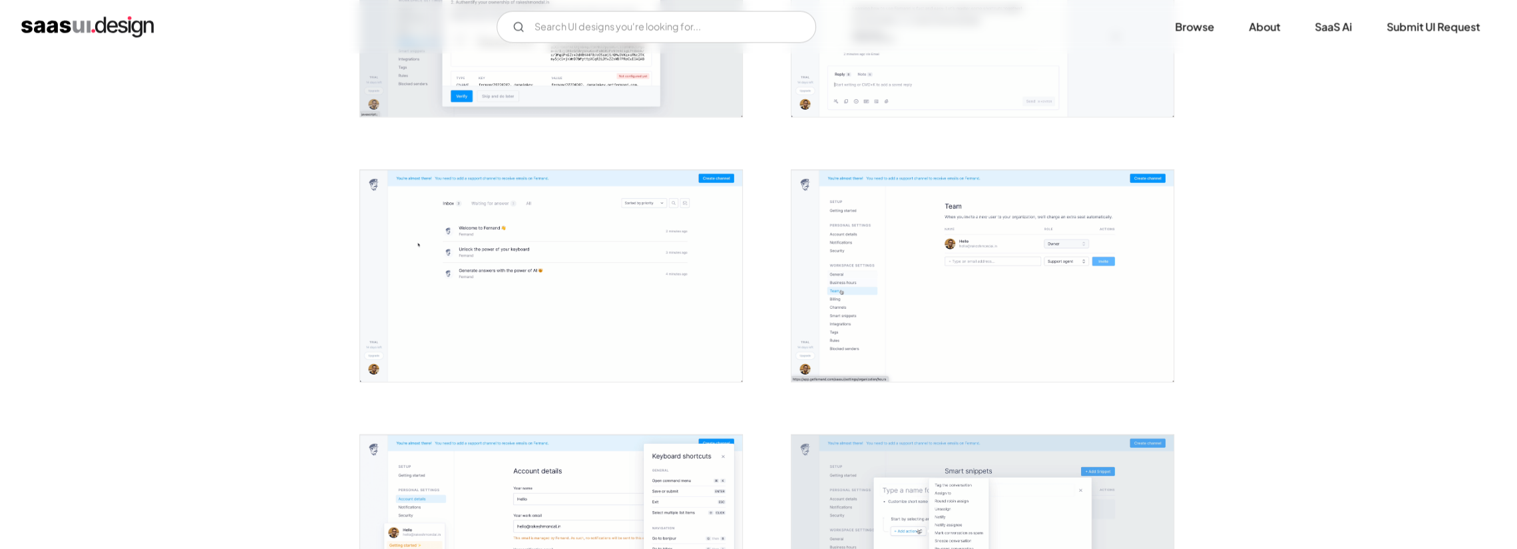
scroll to position [1997, 0]
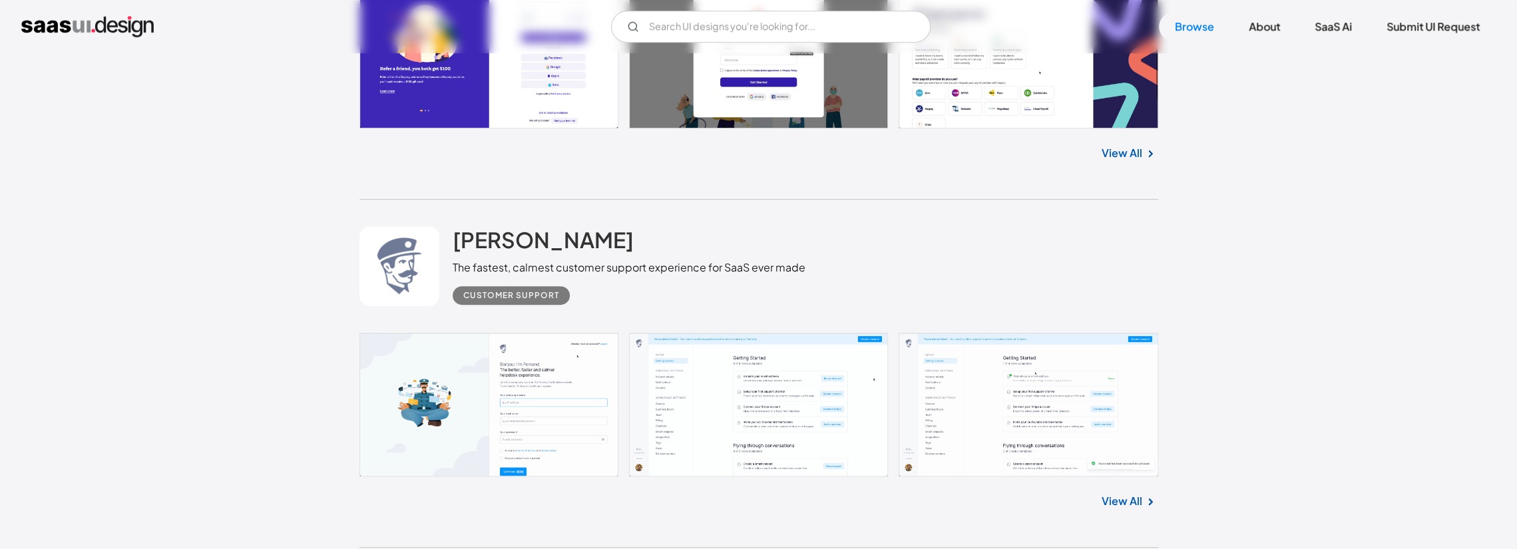
scroll to position [273, 0]
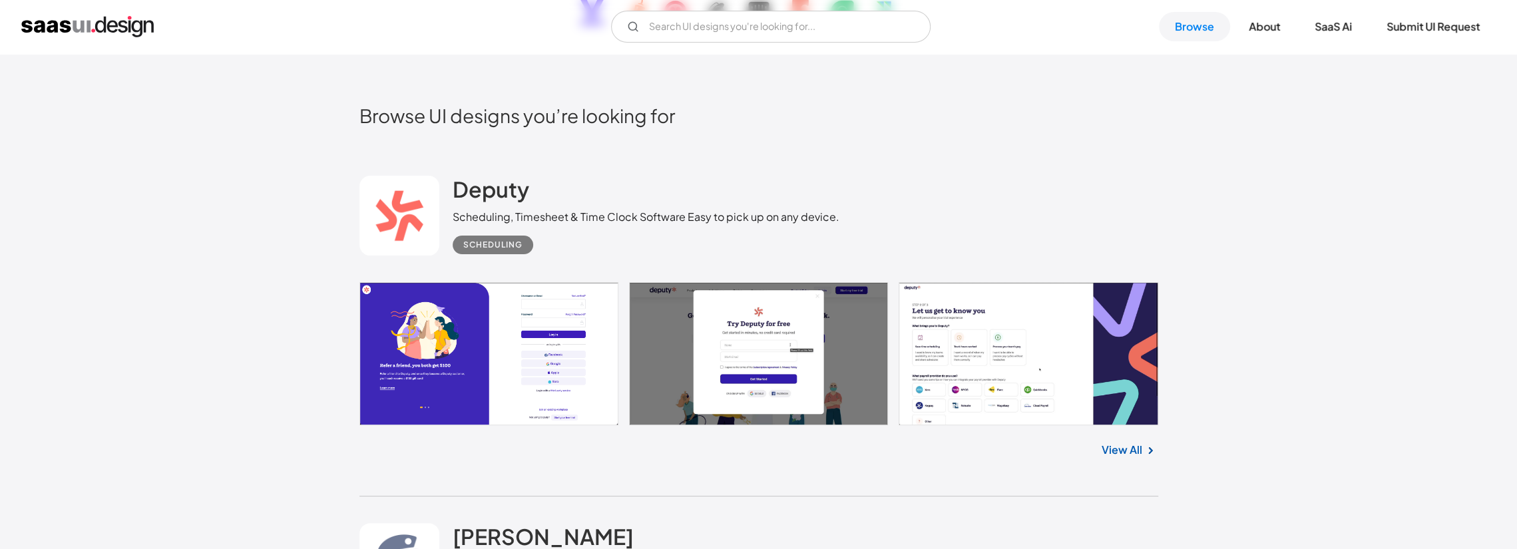
click at [1109, 445] on link "View All" at bounding box center [1122, 450] width 41 height 16
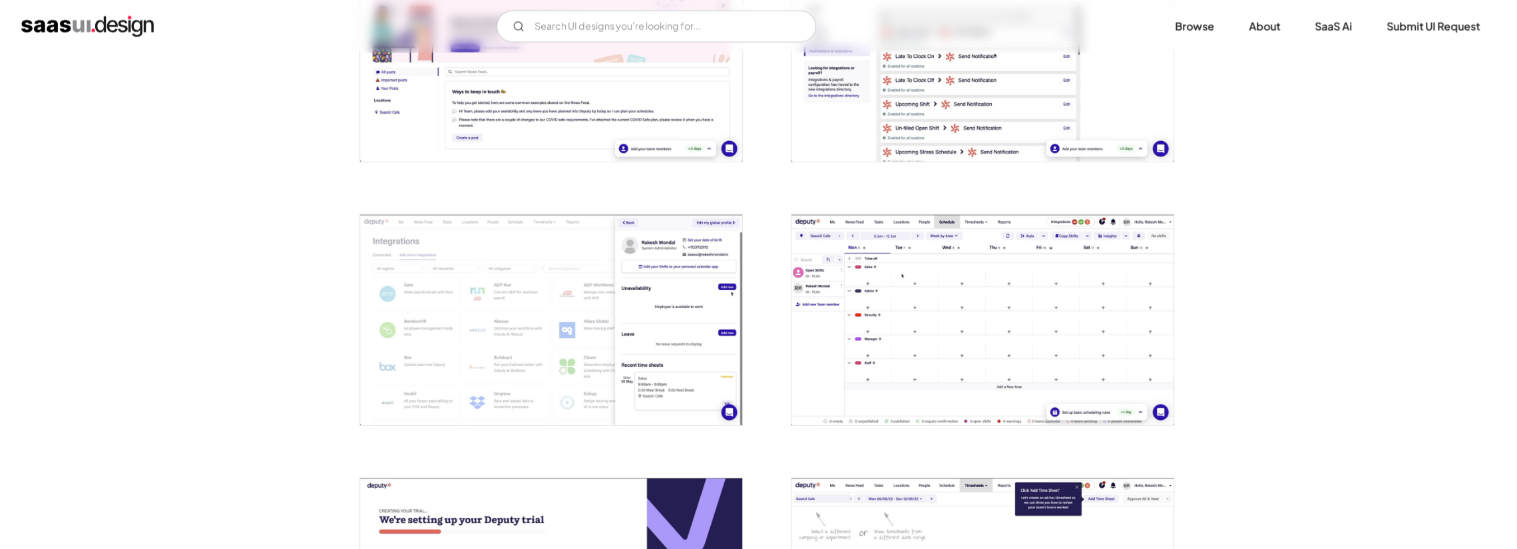
scroll to position [3062, 0]
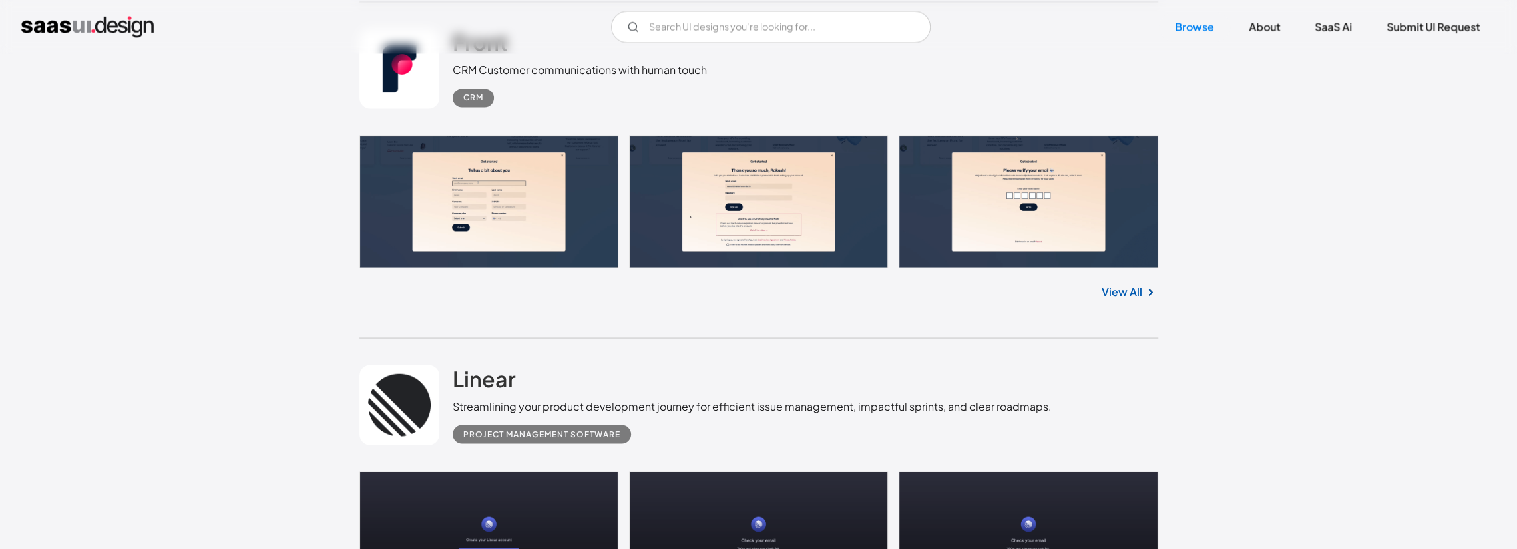
scroll to position [1937, 0]
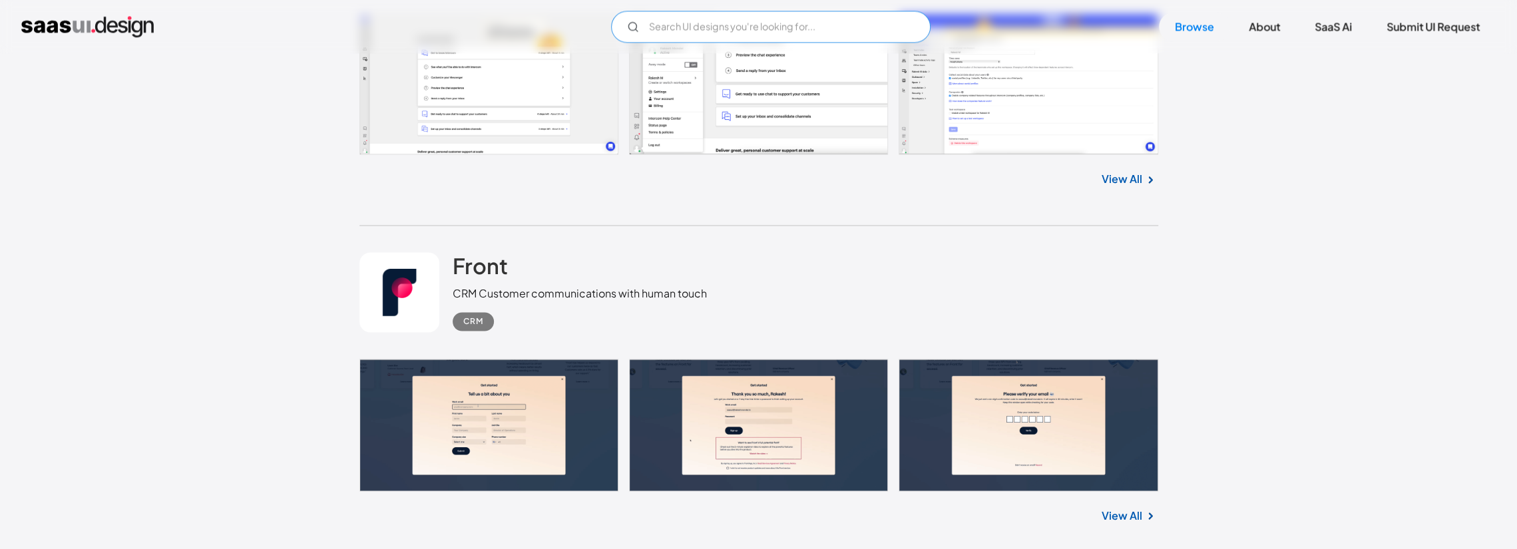
click at [744, 30] on input "Email Form" at bounding box center [771, 27] width 320 height 32
type input "B2B Portal"
click at [766, 26] on input "B2B Portal" at bounding box center [771, 27] width 320 height 32
drag, startPoint x: 722, startPoint y: 25, endPoint x: 638, endPoint y: 25, distance: 83.9
click at [638, 25] on input "B2B Portal" at bounding box center [771, 27] width 320 height 32
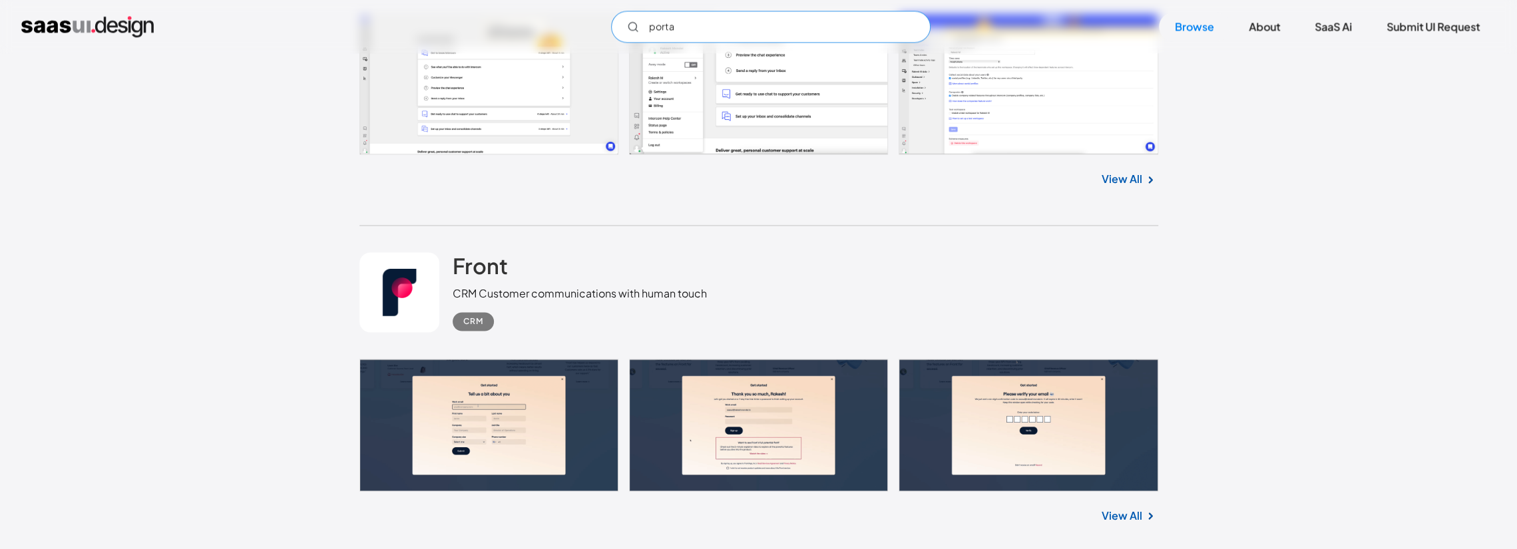
type input "portal"
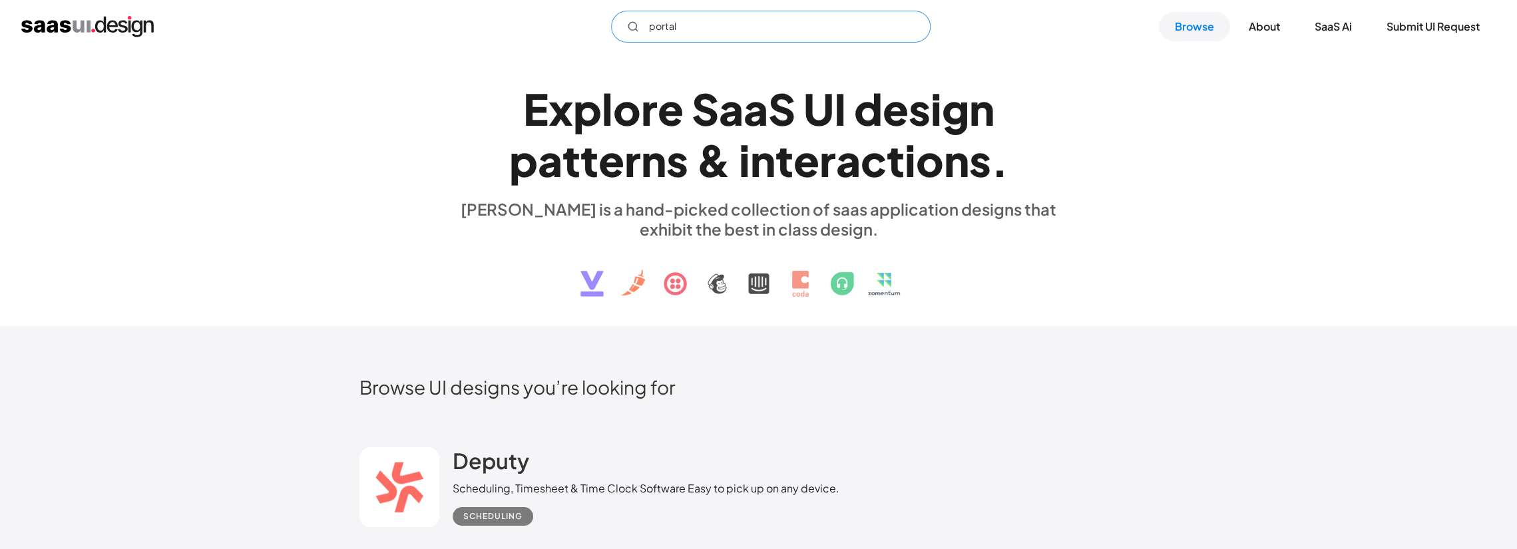
scroll to position [0, 0]
click at [728, 14] on input "portal" at bounding box center [771, 27] width 320 height 32
click at [633, 23] on icon "Email Form" at bounding box center [633, 27] width 12 height 12
drag, startPoint x: 704, startPoint y: 26, endPoint x: 624, endPoint y: 26, distance: 79.9
click at [624, 26] on input "portal" at bounding box center [771, 27] width 320 height 32
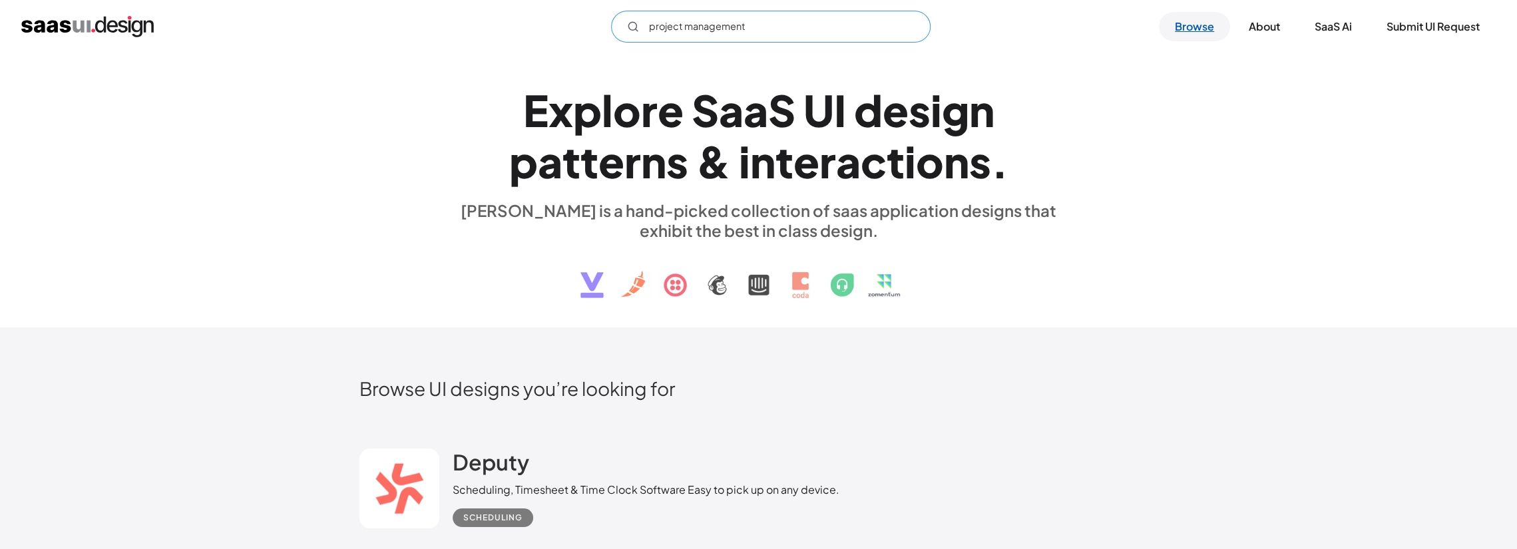
type input "project management"
click at [1162, 25] on link "Browse" at bounding box center [1194, 26] width 71 height 29
click at [1334, 25] on link "SaaS Ai" at bounding box center [1333, 26] width 69 height 29
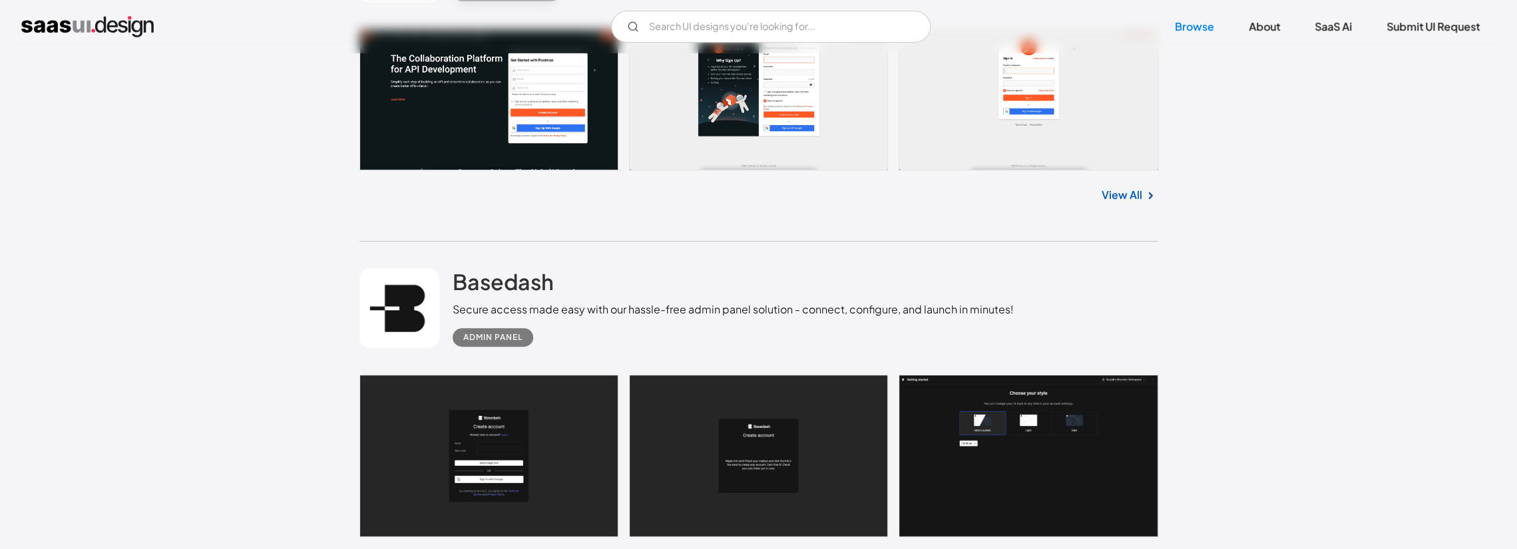
scroll to position [399, 0]
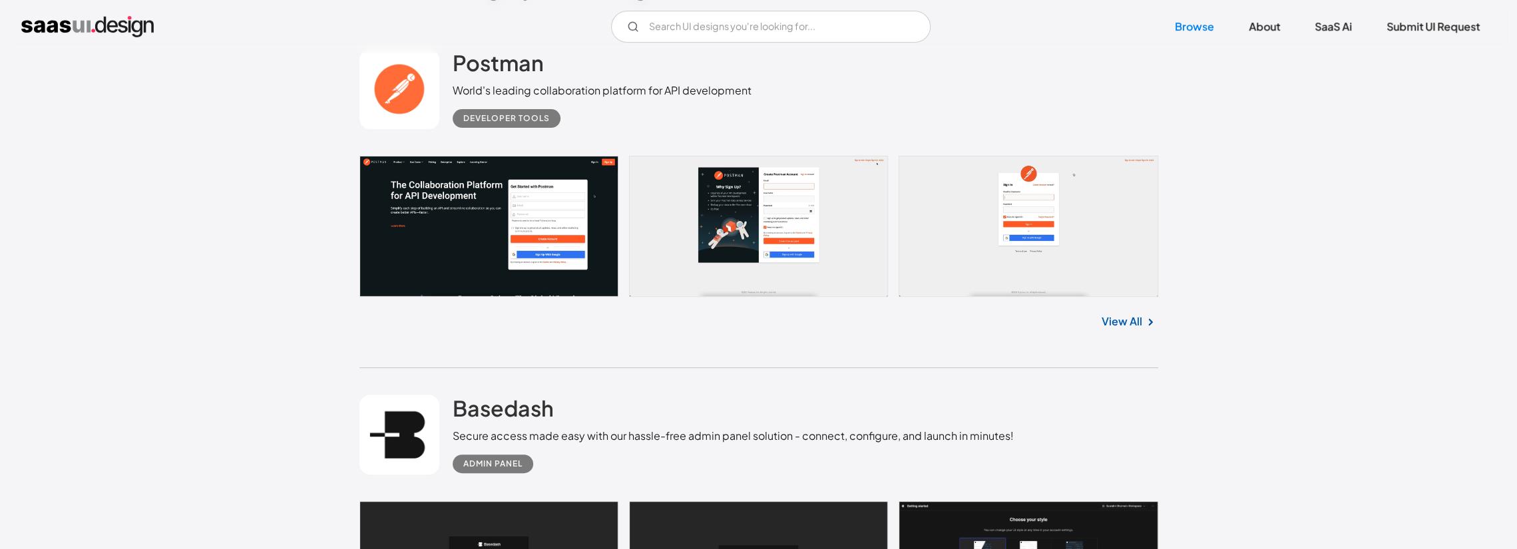
click at [1148, 307] on div "View All" at bounding box center [758, 319] width 799 height 44
click at [1140, 319] on link "View All" at bounding box center [1122, 322] width 41 height 16
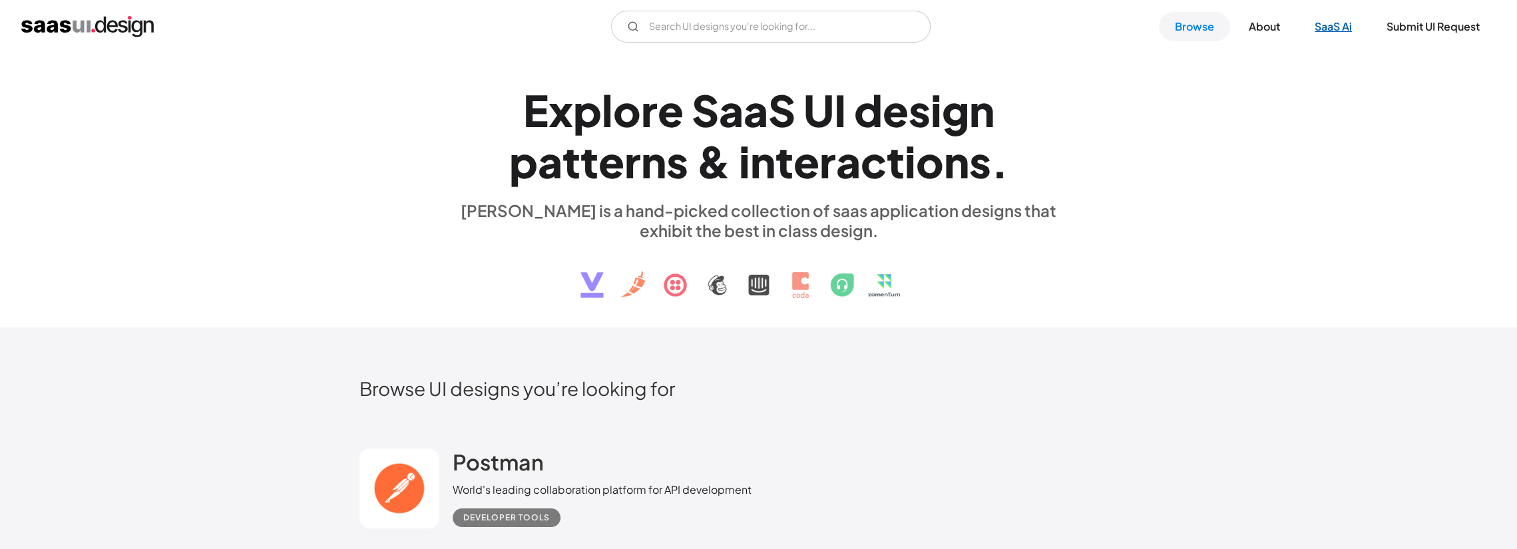
click at [1327, 25] on link "SaaS Ai" at bounding box center [1333, 26] width 69 height 29
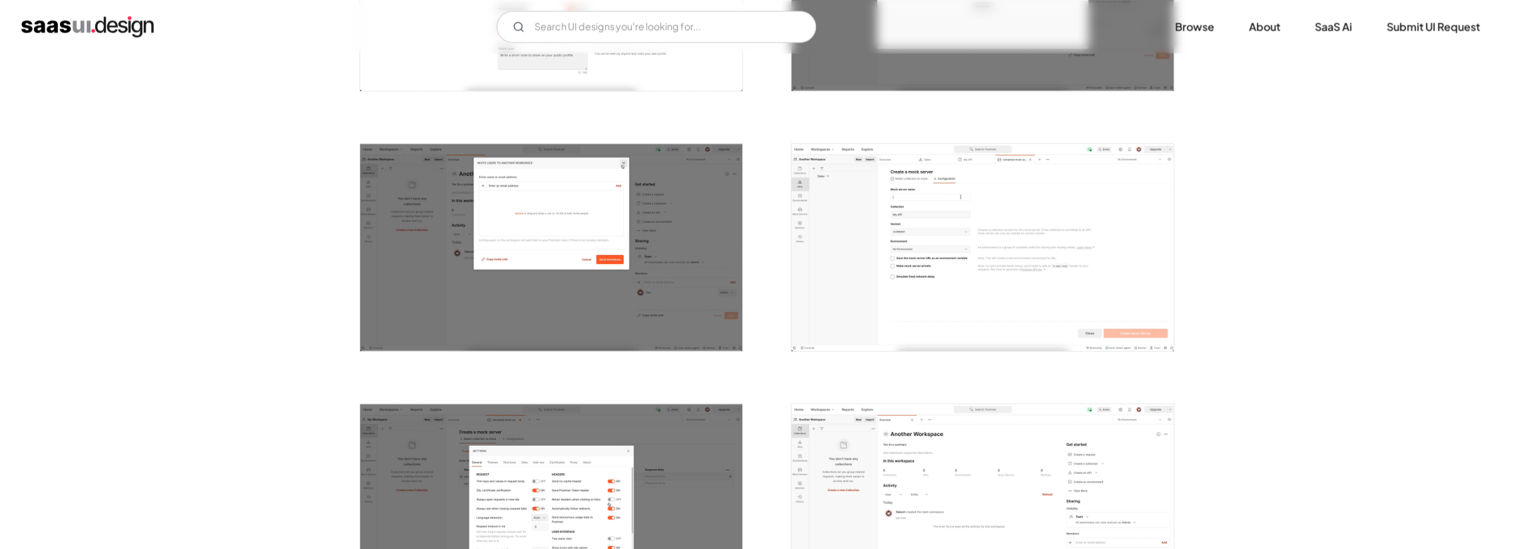
scroll to position [1930, 0]
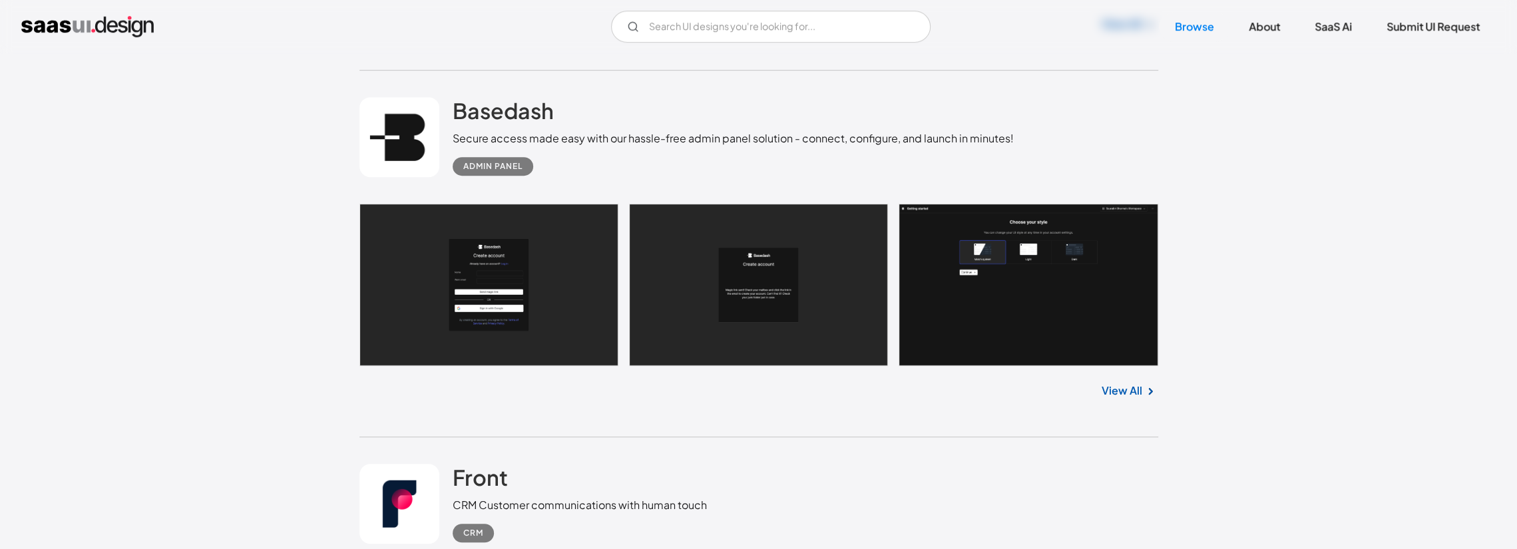
scroll to position [732, 0]
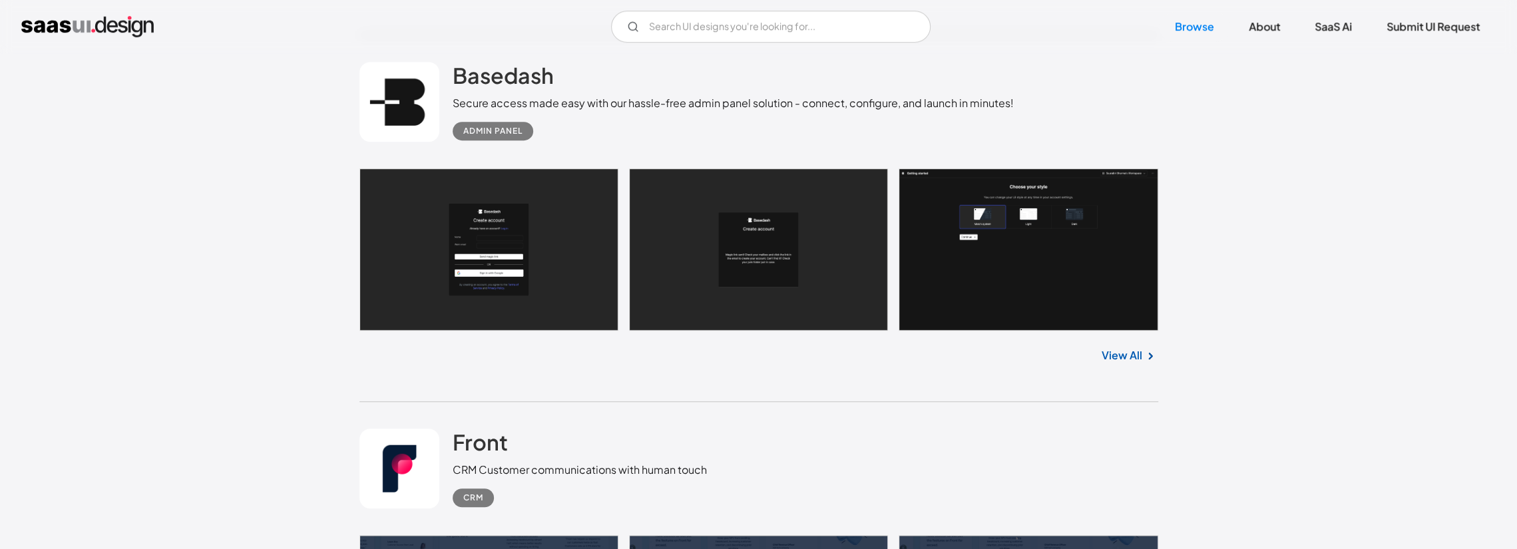
click at [1116, 353] on link "View All" at bounding box center [1122, 355] width 41 height 16
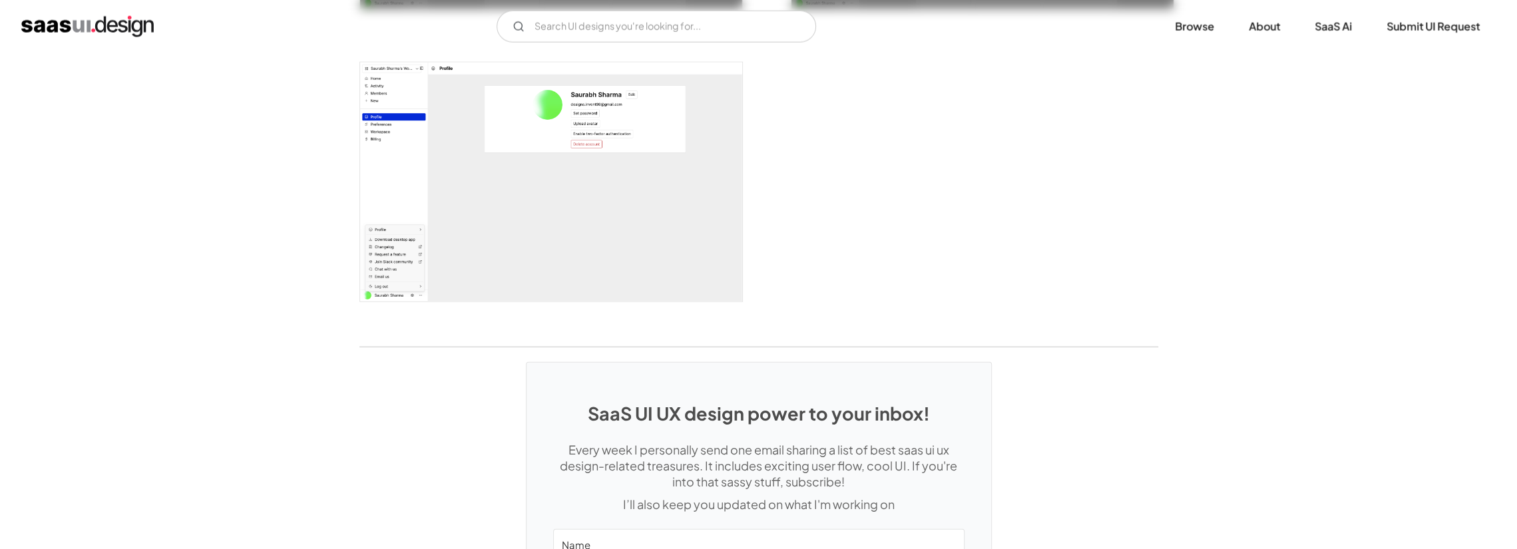
scroll to position [2995, 0]
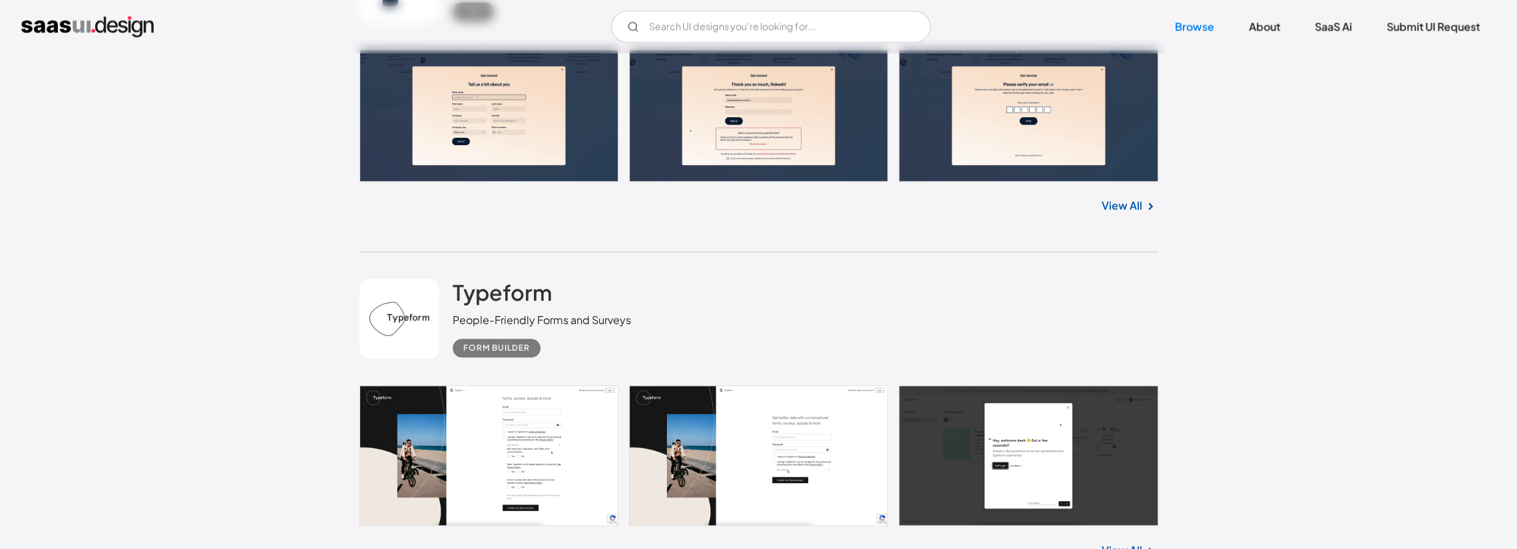
scroll to position [1331, 0]
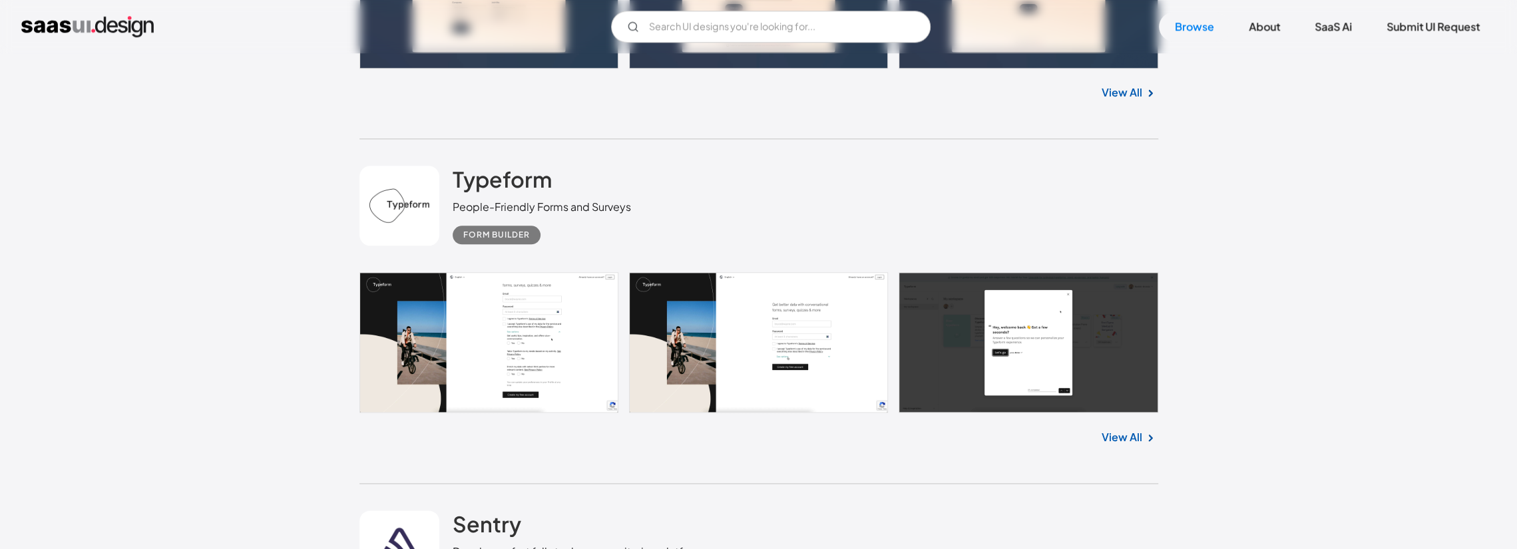
click at [1130, 431] on link "View All" at bounding box center [1122, 437] width 41 height 16
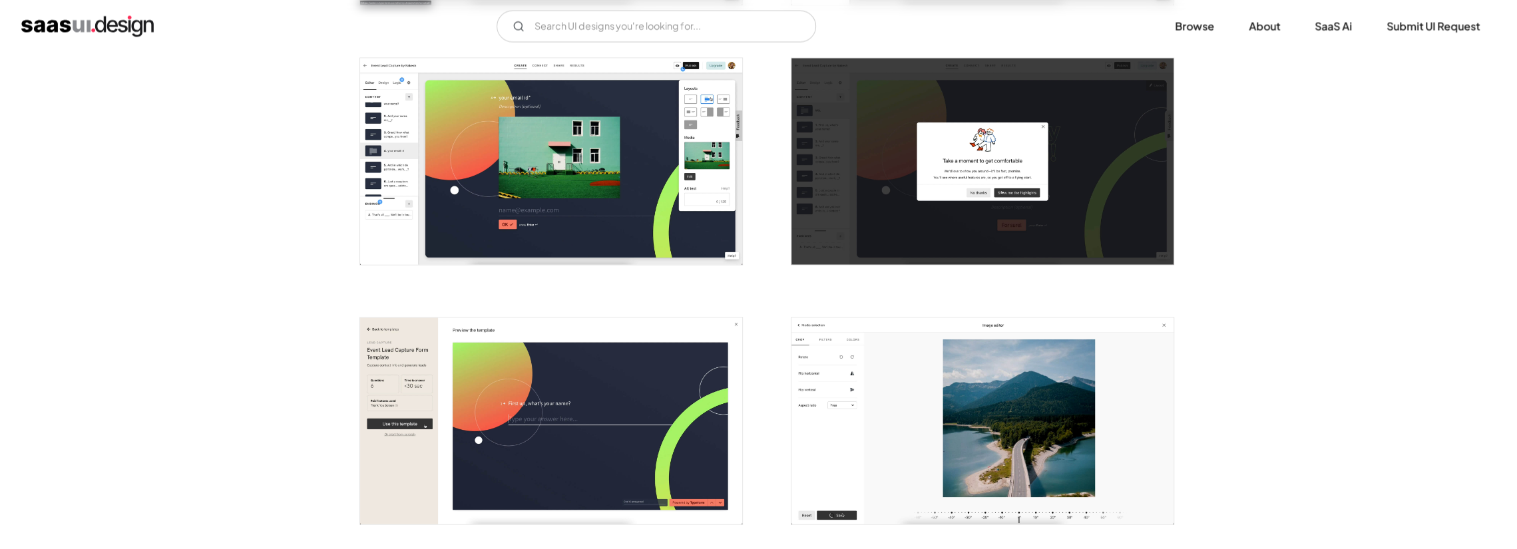
scroll to position [2663, 0]
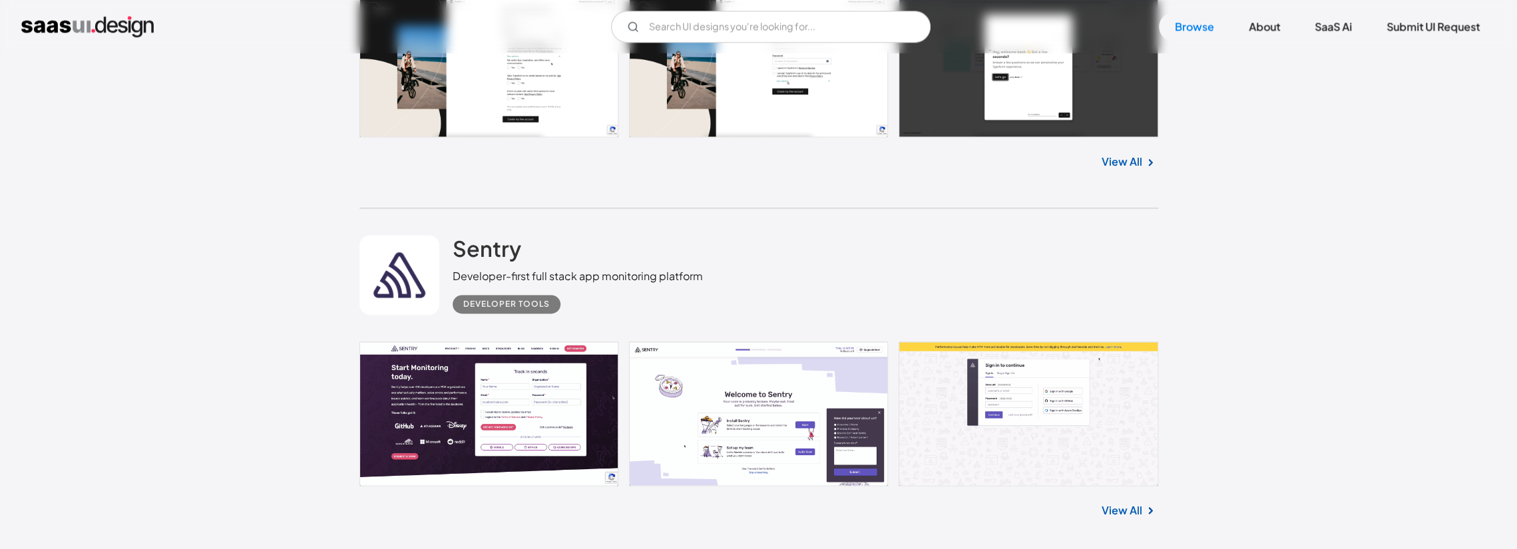
scroll to position [1673, 0]
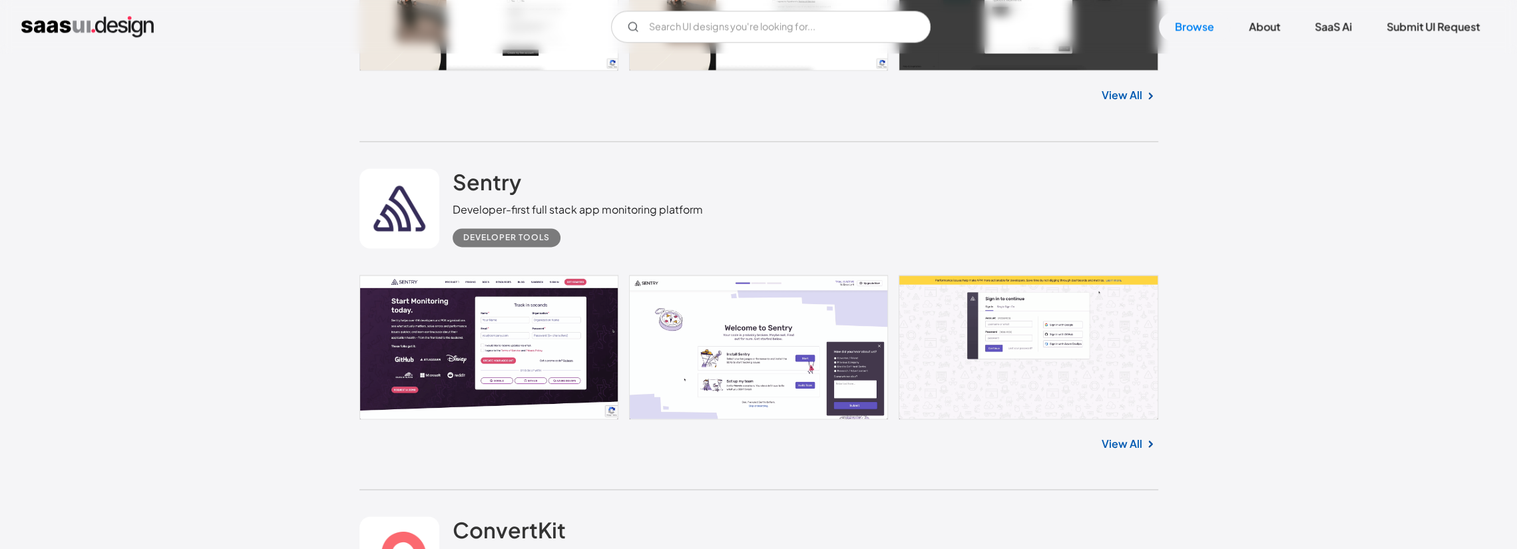
click at [1108, 436] on link "View All" at bounding box center [1122, 444] width 41 height 16
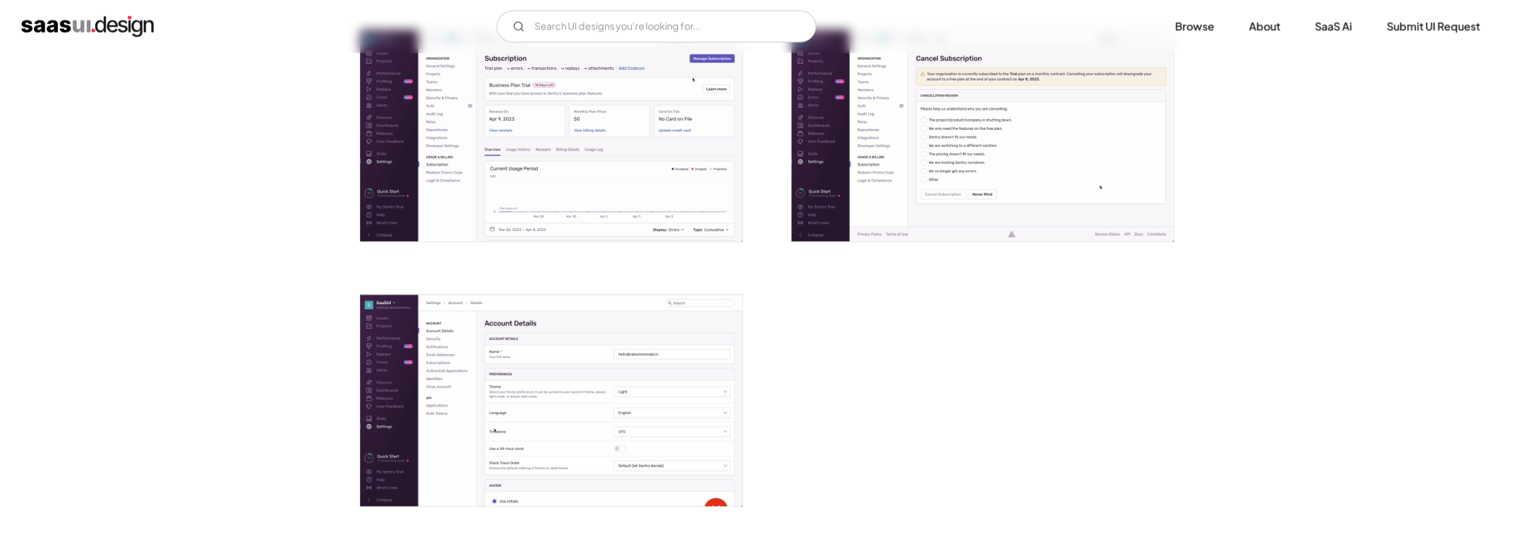
scroll to position [3461, 0]
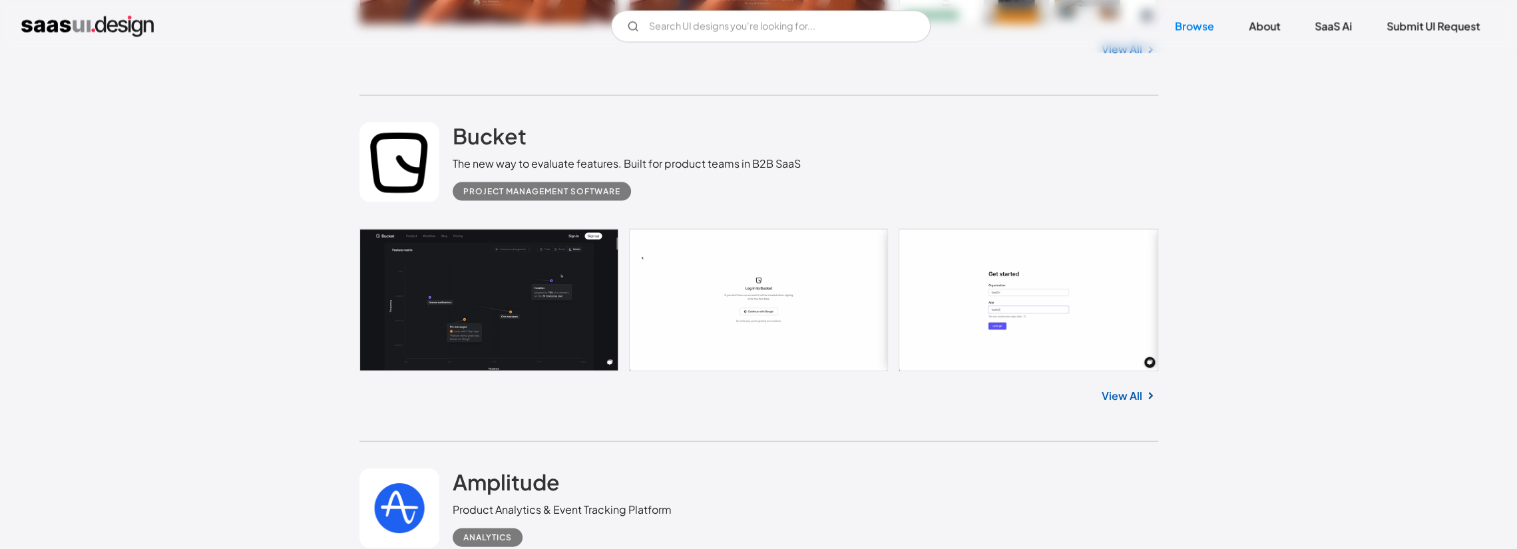
scroll to position [2406, 0]
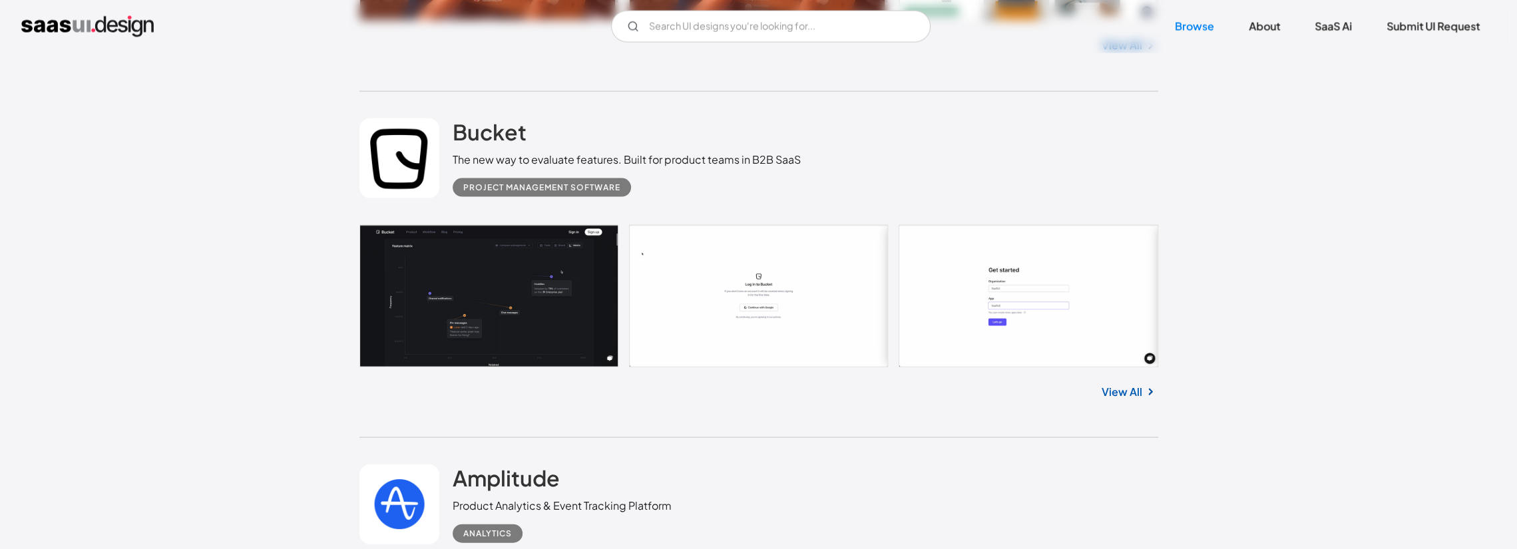
click at [1112, 391] on link "View All" at bounding box center [1122, 392] width 41 height 16
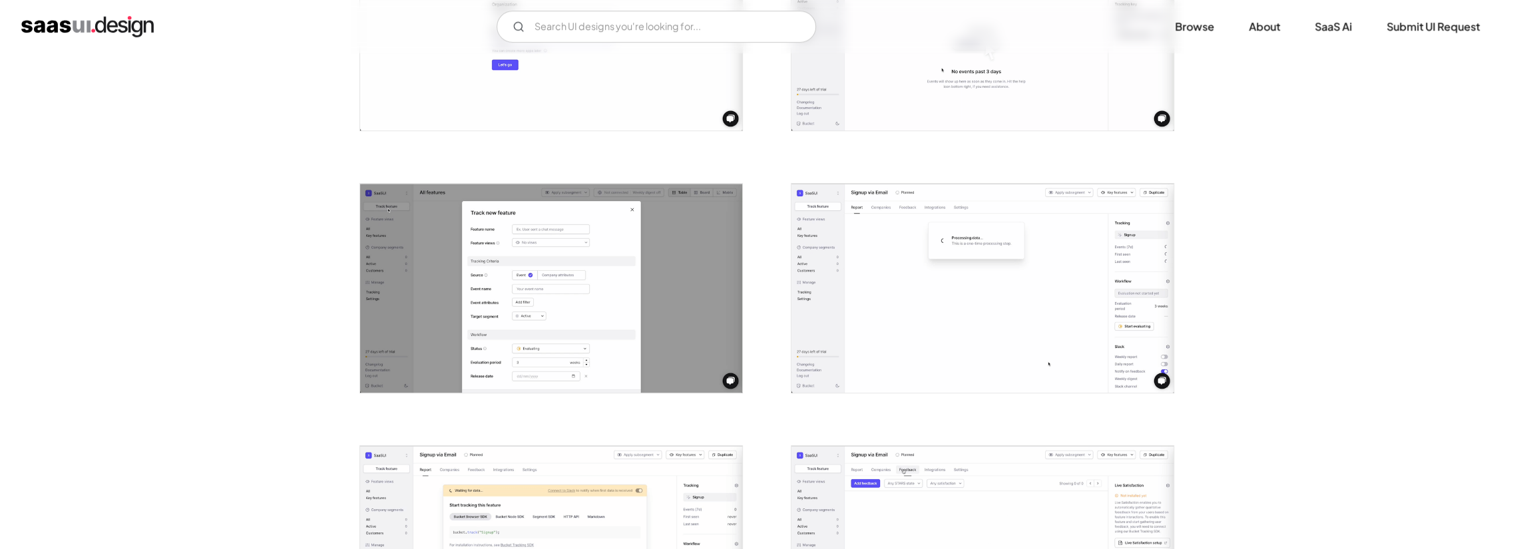
scroll to position [533, 0]
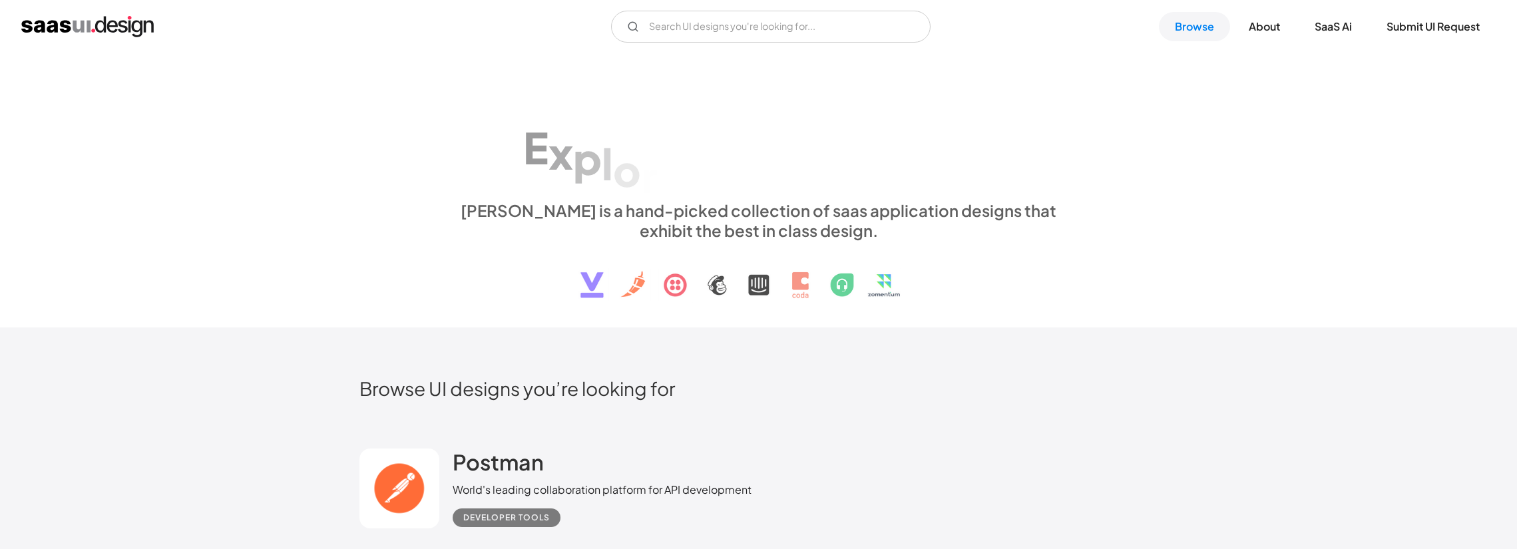
scroll to position [2406, 0]
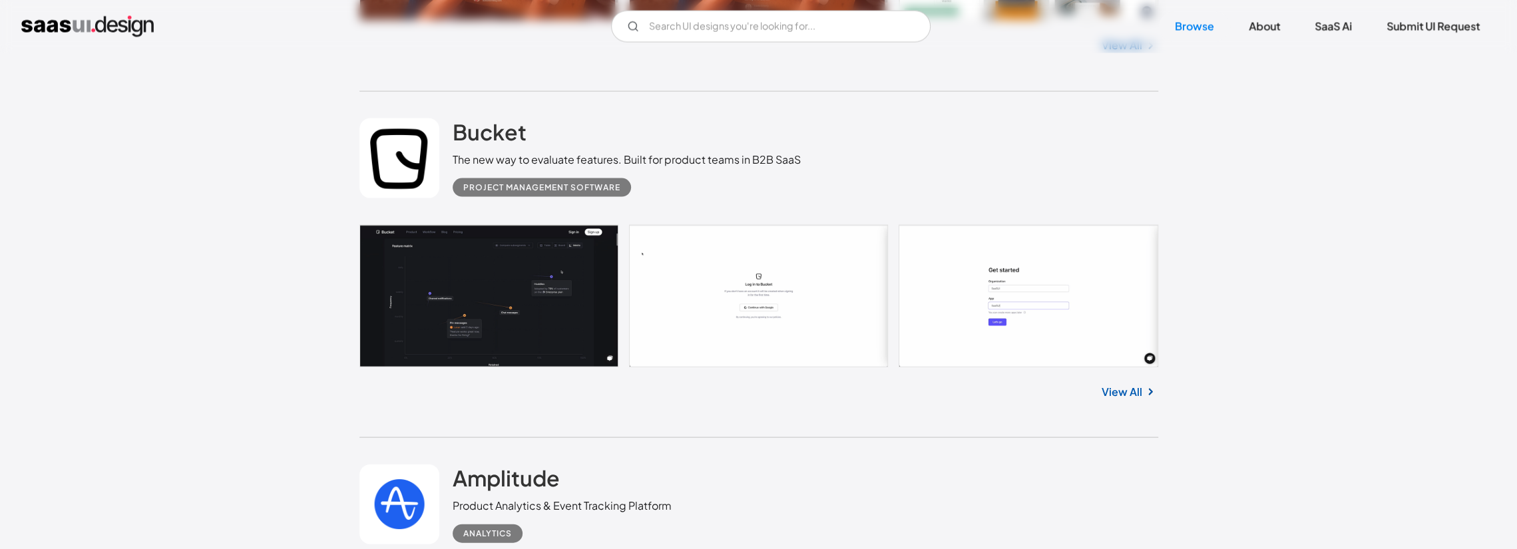
click at [1130, 393] on link "View All" at bounding box center [1122, 392] width 41 height 16
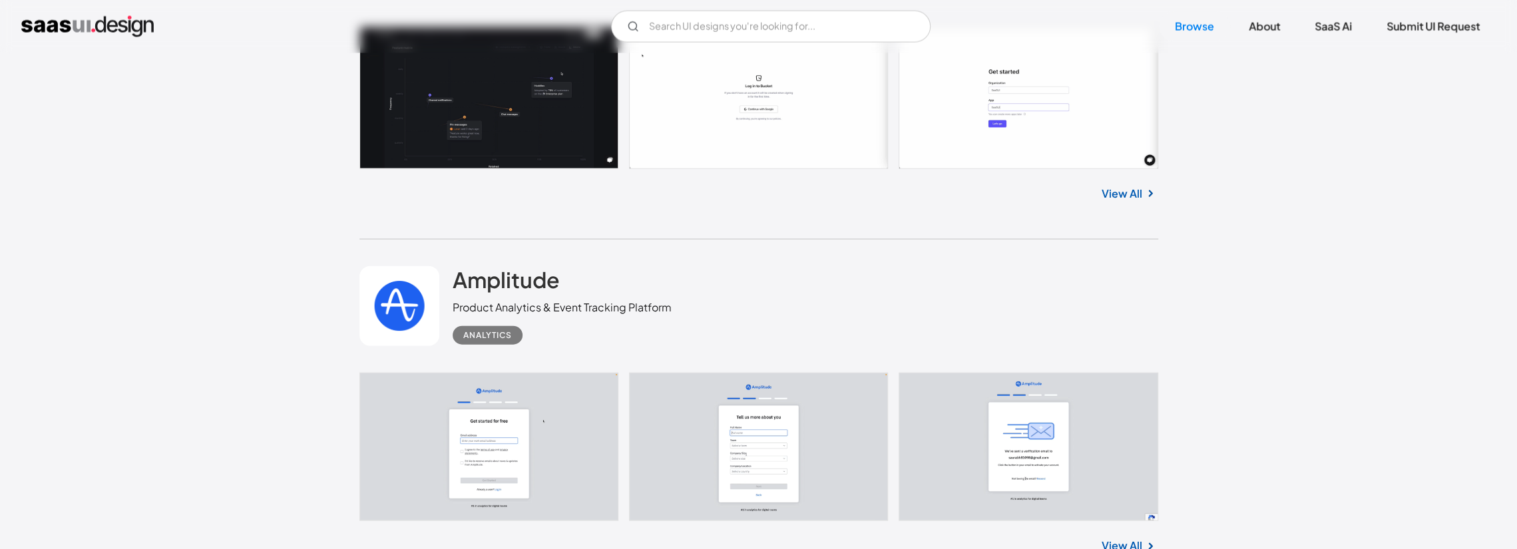
scroll to position [2672, 0]
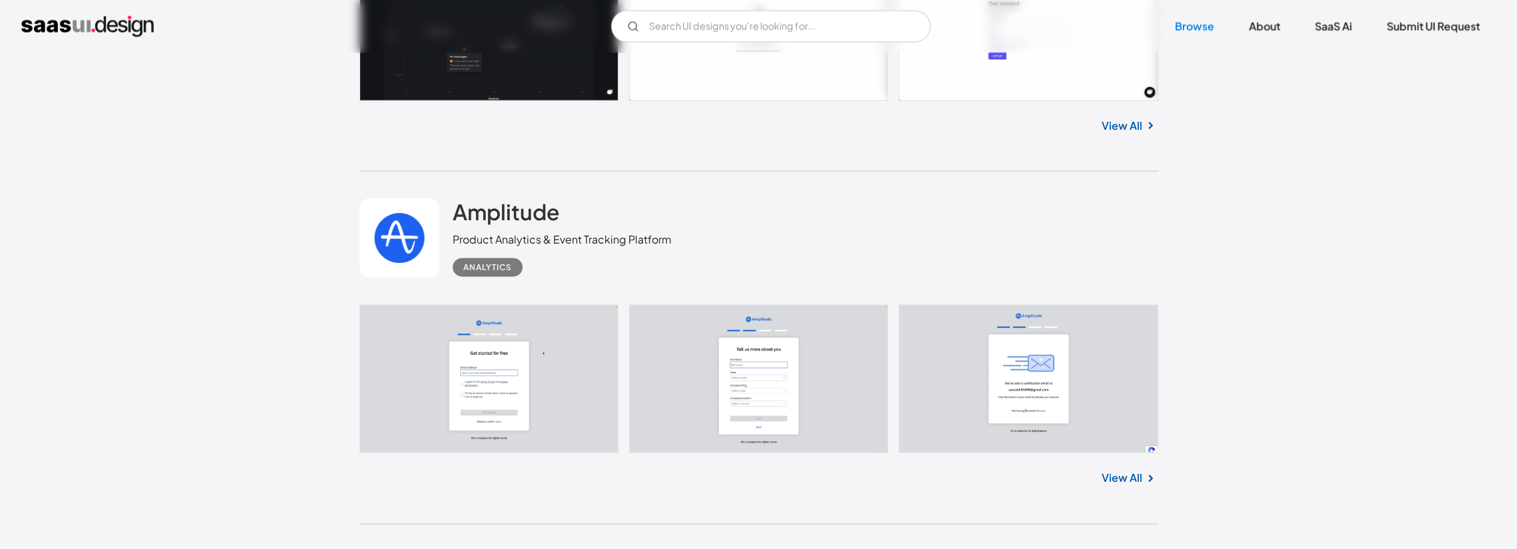
click at [1128, 471] on link "View All" at bounding box center [1122, 478] width 41 height 16
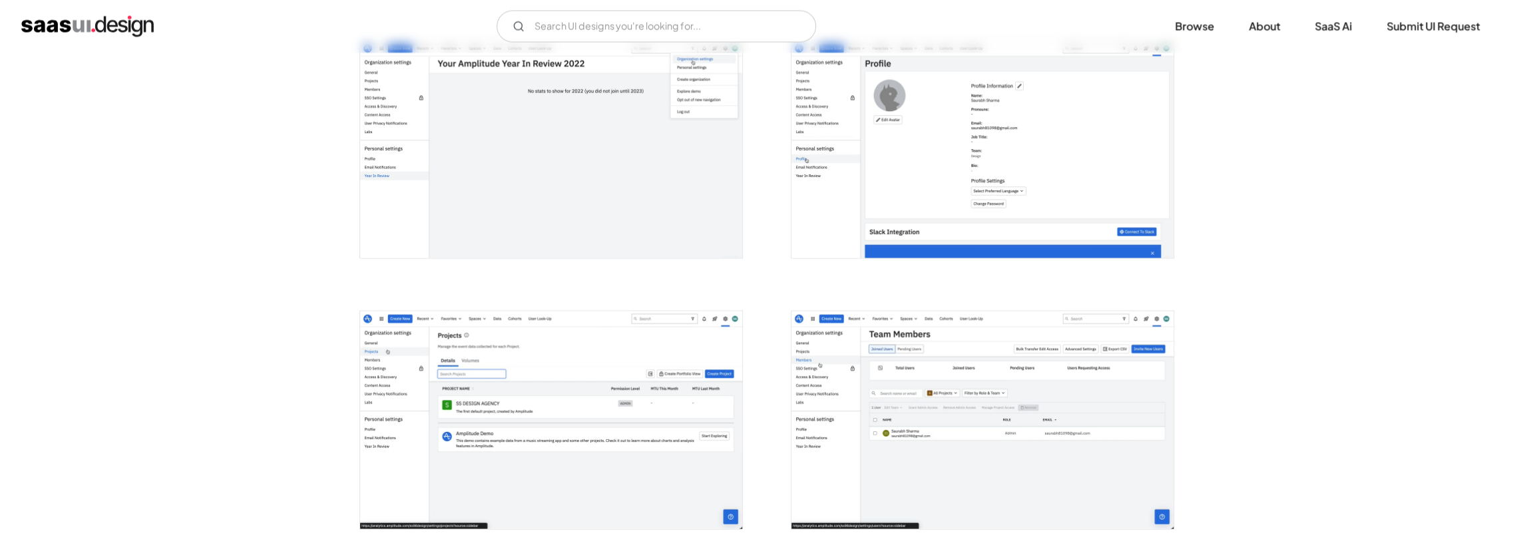
scroll to position [2596, 0]
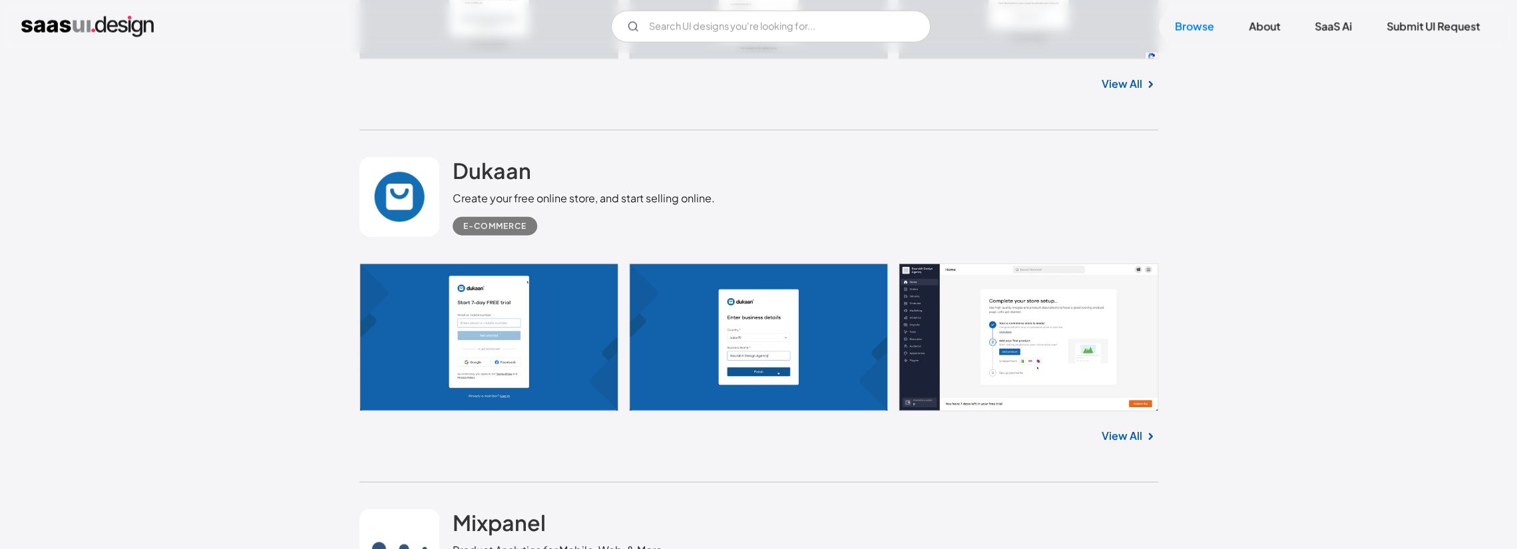
scroll to position [3071, 0]
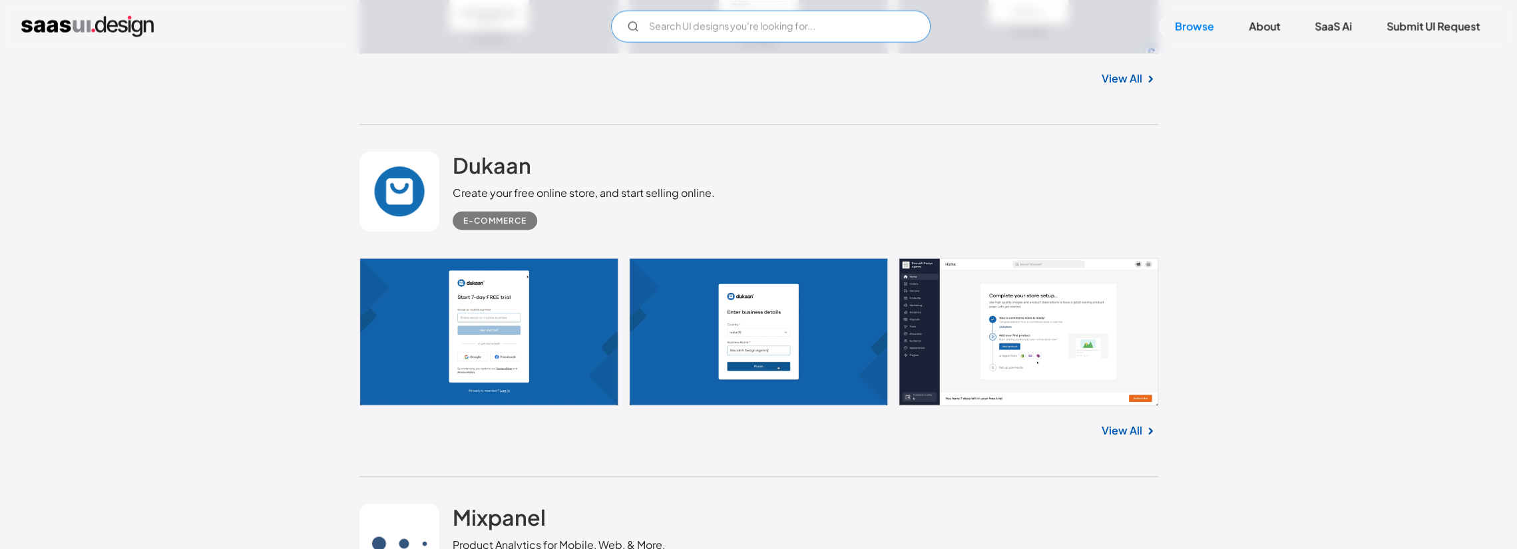
click at [750, 32] on input "Email Form" at bounding box center [771, 27] width 320 height 32
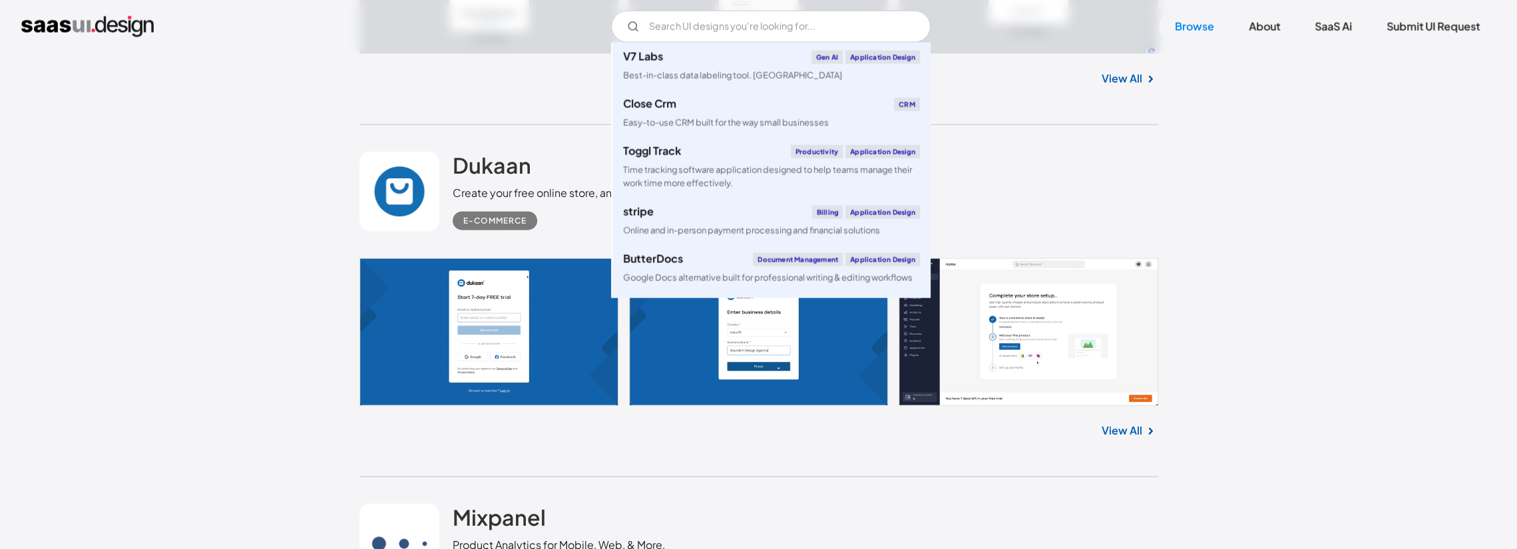
click at [700, 427] on div "View All" at bounding box center [758, 428] width 799 height 44
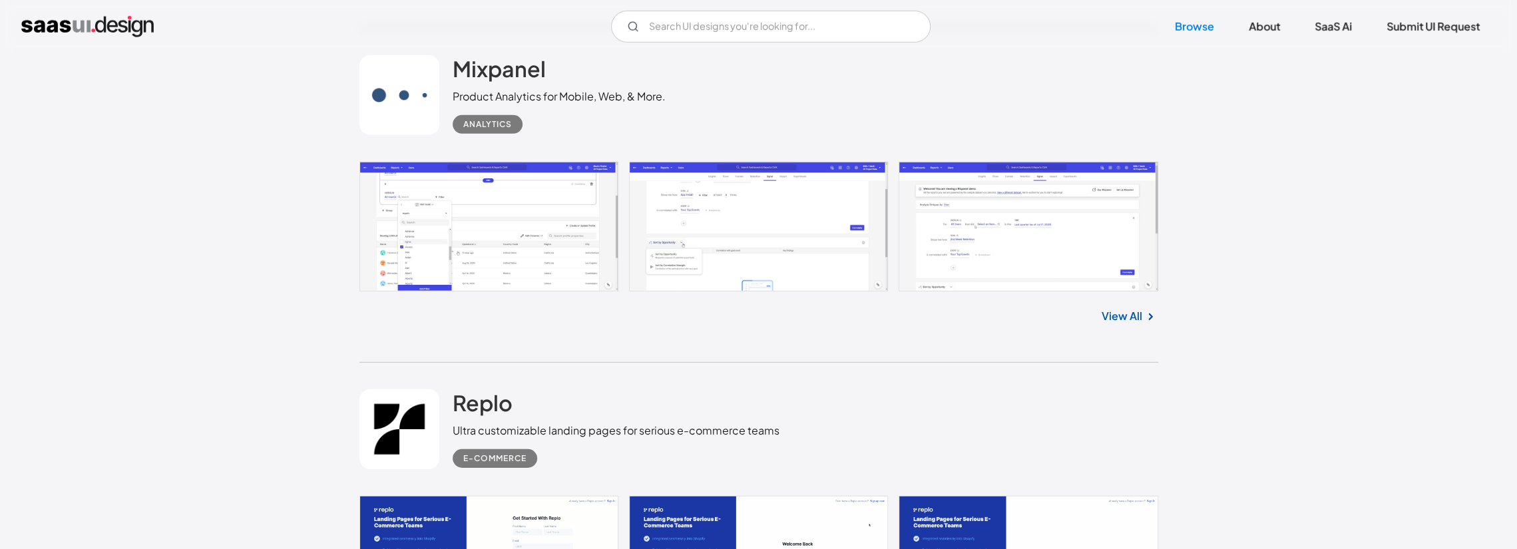
scroll to position [3537, 0]
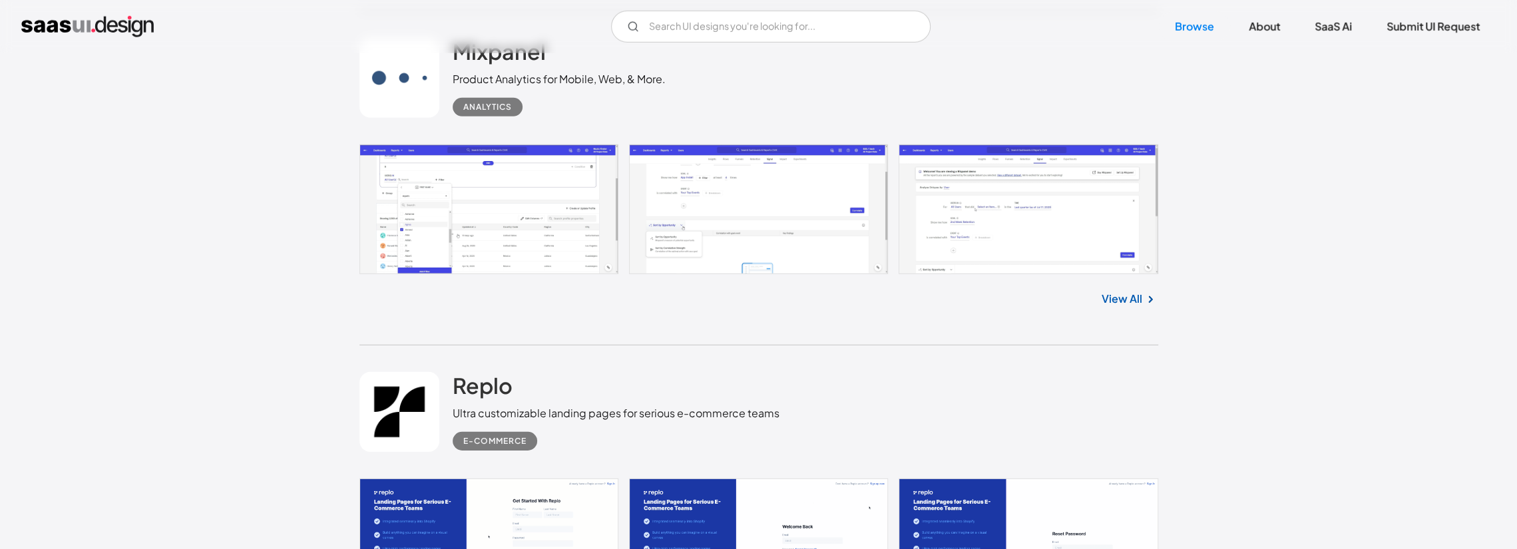
click at [1138, 296] on link "View All" at bounding box center [1122, 299] width 41 height 16
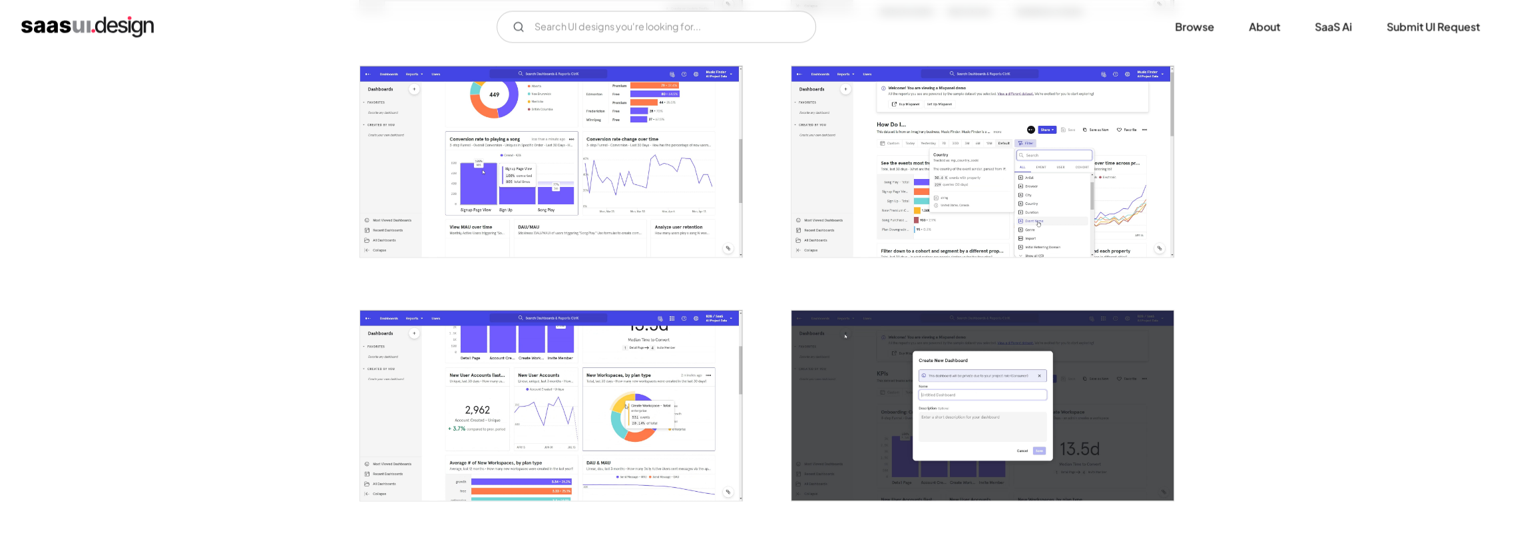
scroll to position [1864, 0]
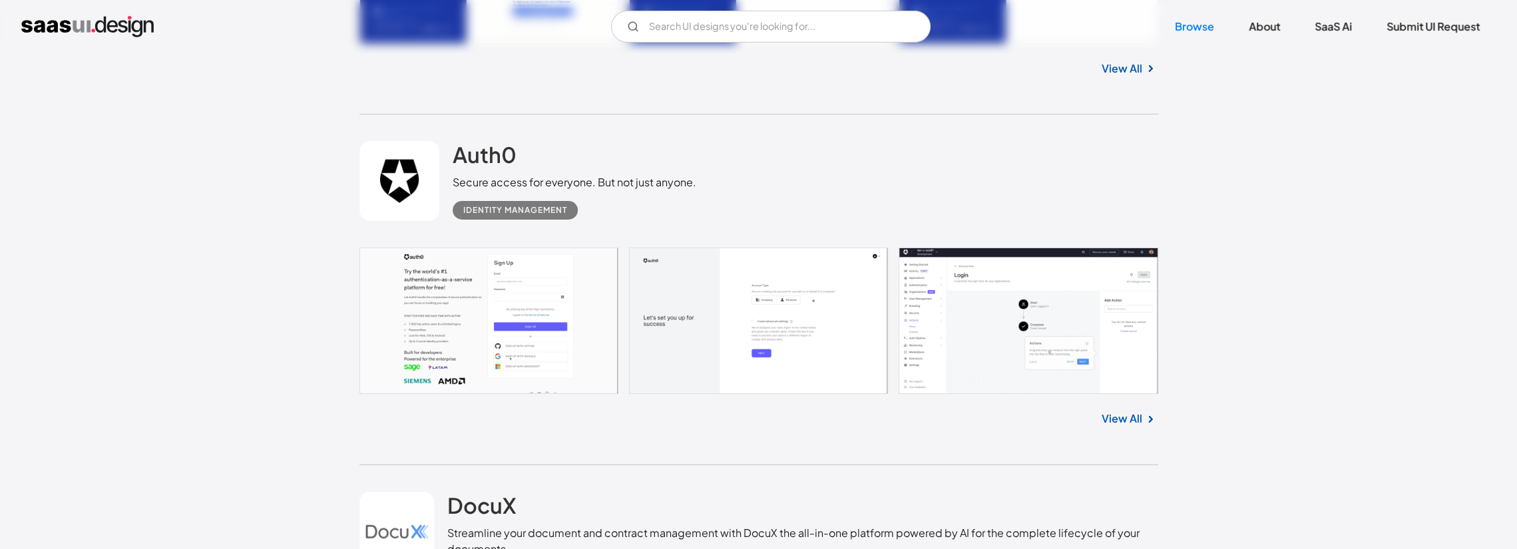
scroll to position [4136, 0]
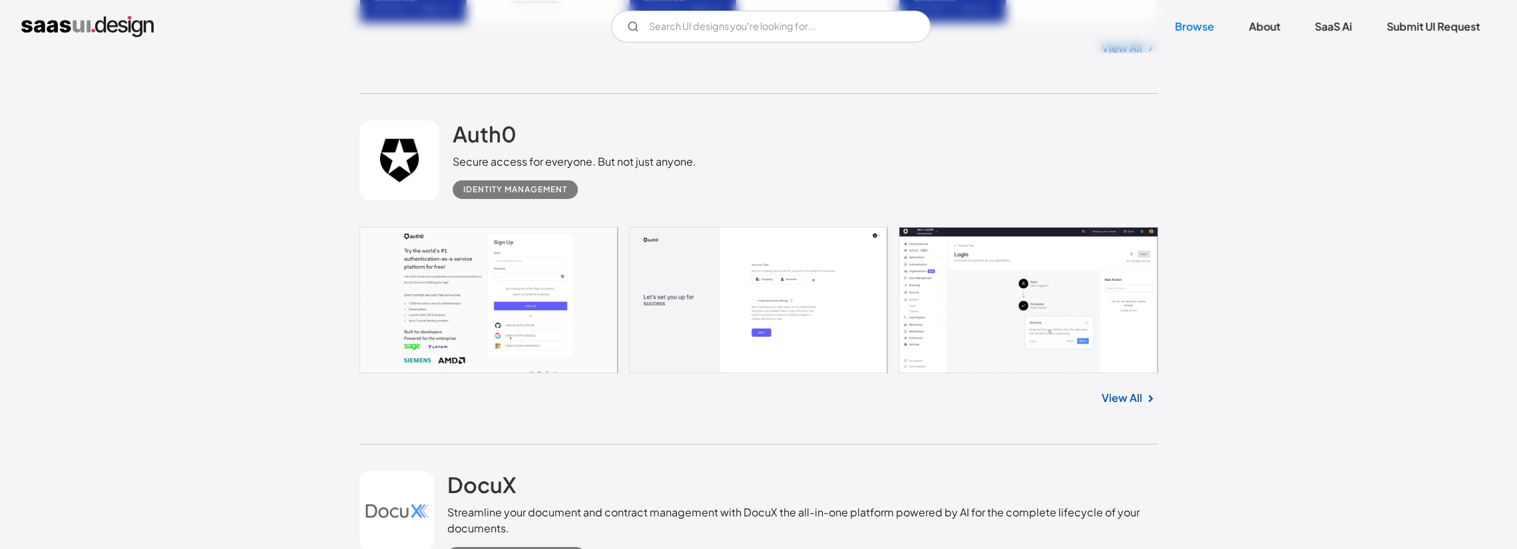
click at [1138, 397] on link "View All" at bounding box center [1122, 398] width 41 height 16
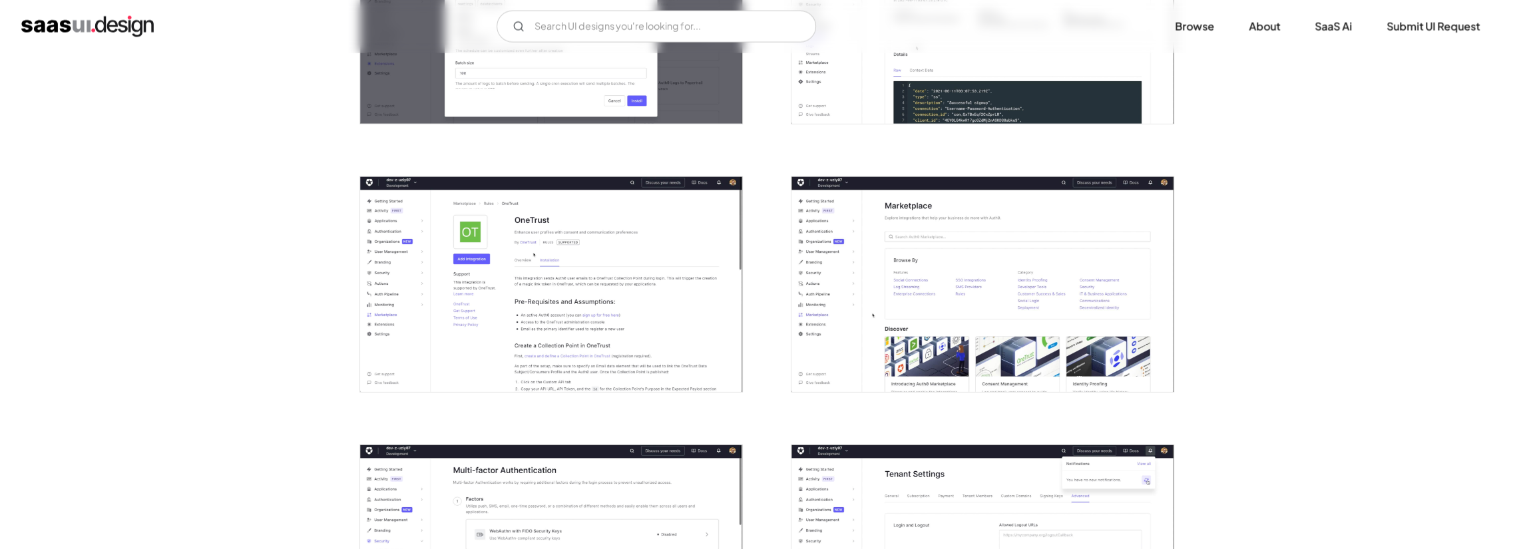
scroll to position [2796, 0]
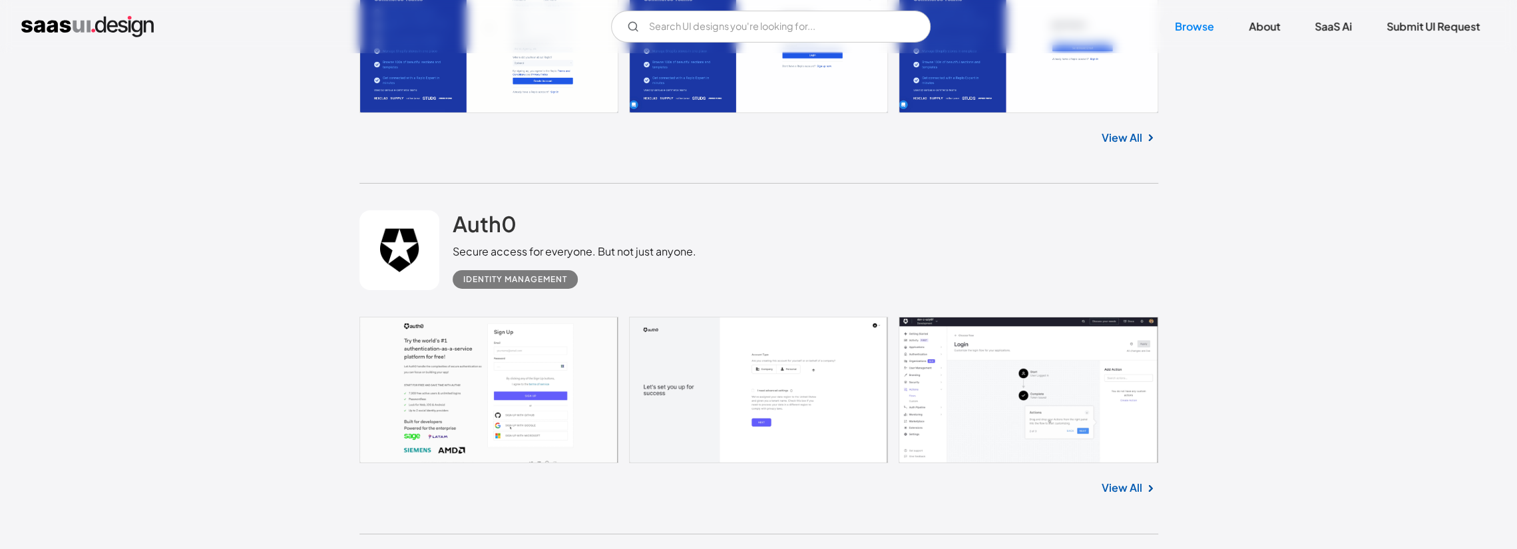
scroll to position [3913, 0]
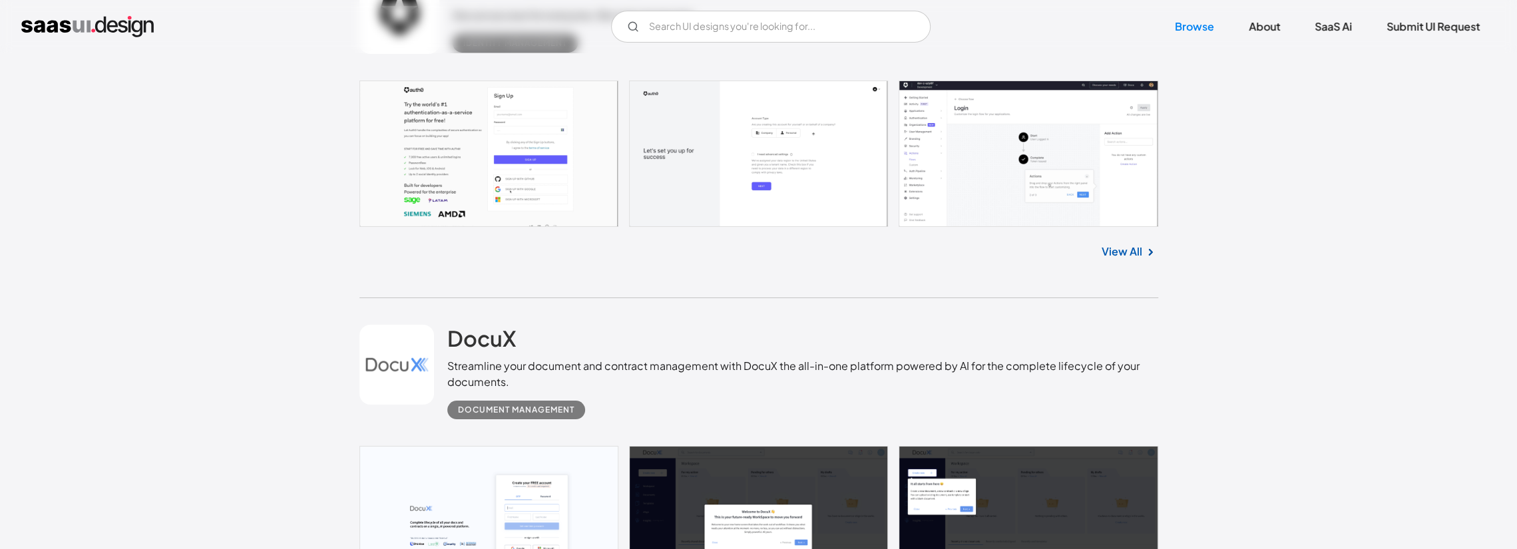
scroll to position [4313, 0]
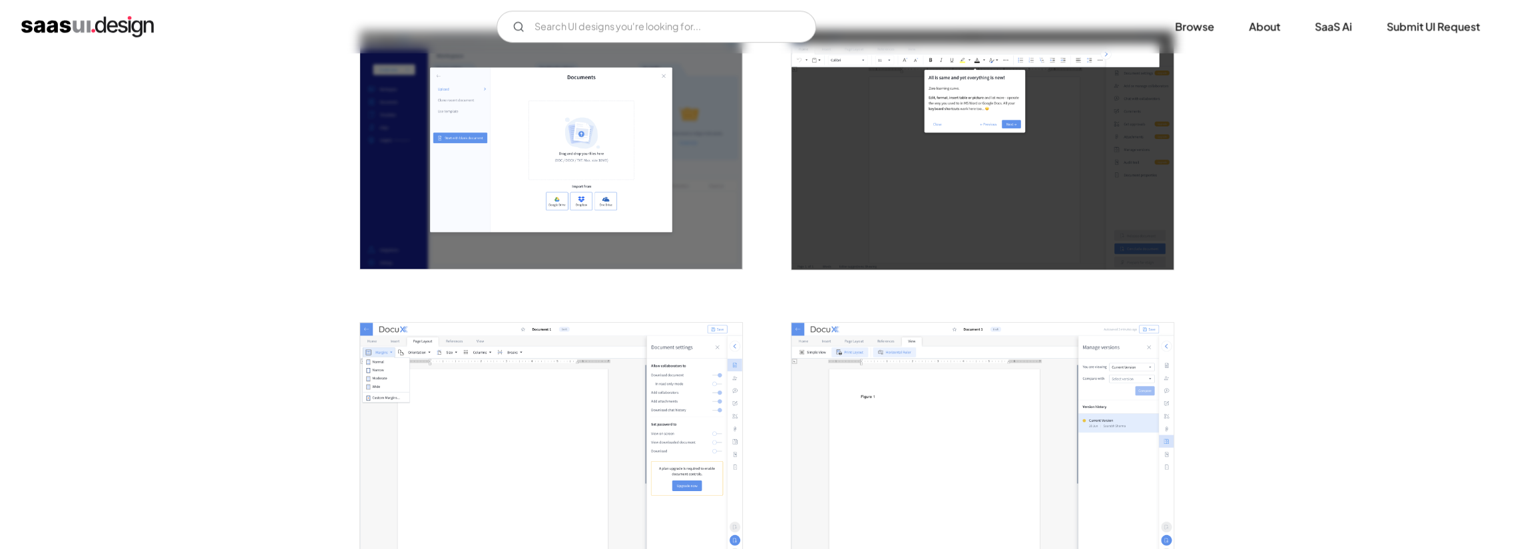
scroll to position [1065, 0]
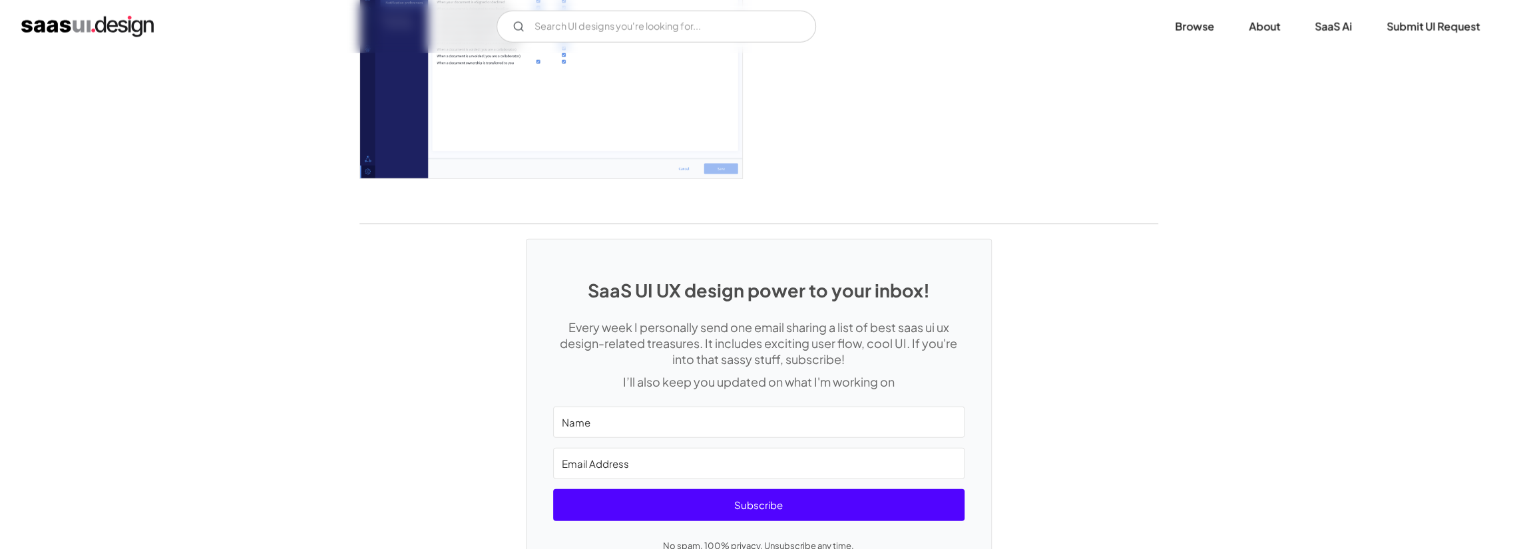
scroll to position [3416, 0]
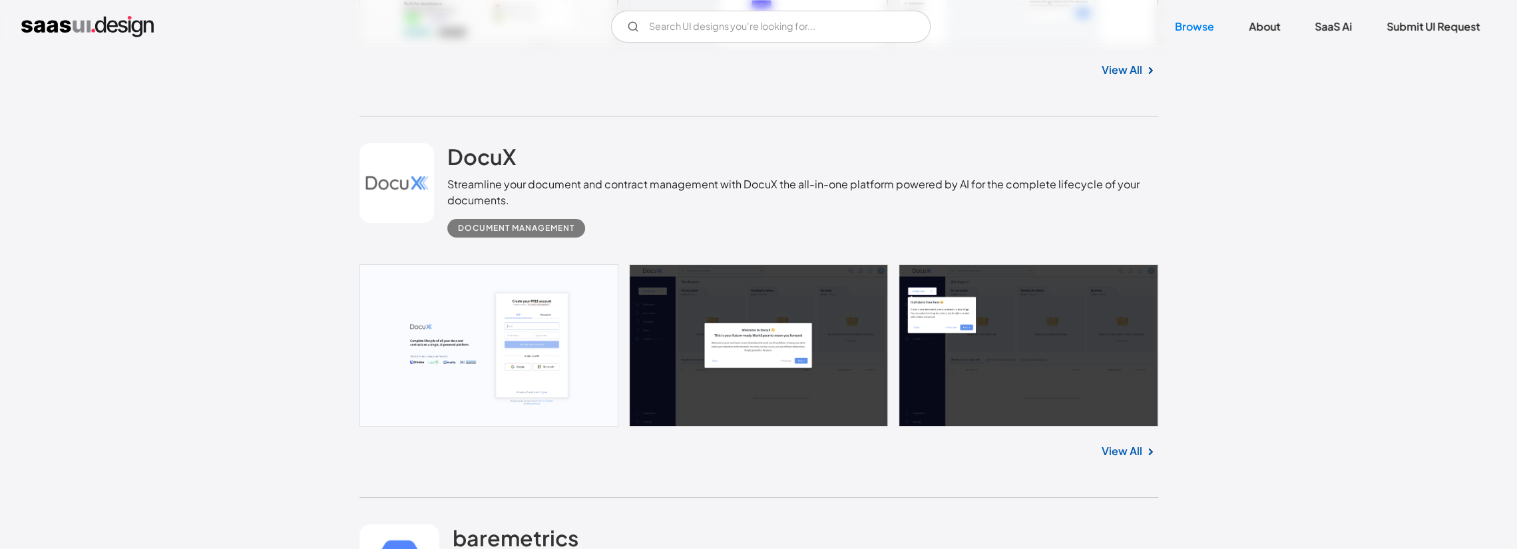
scroll to position [4513, 0]
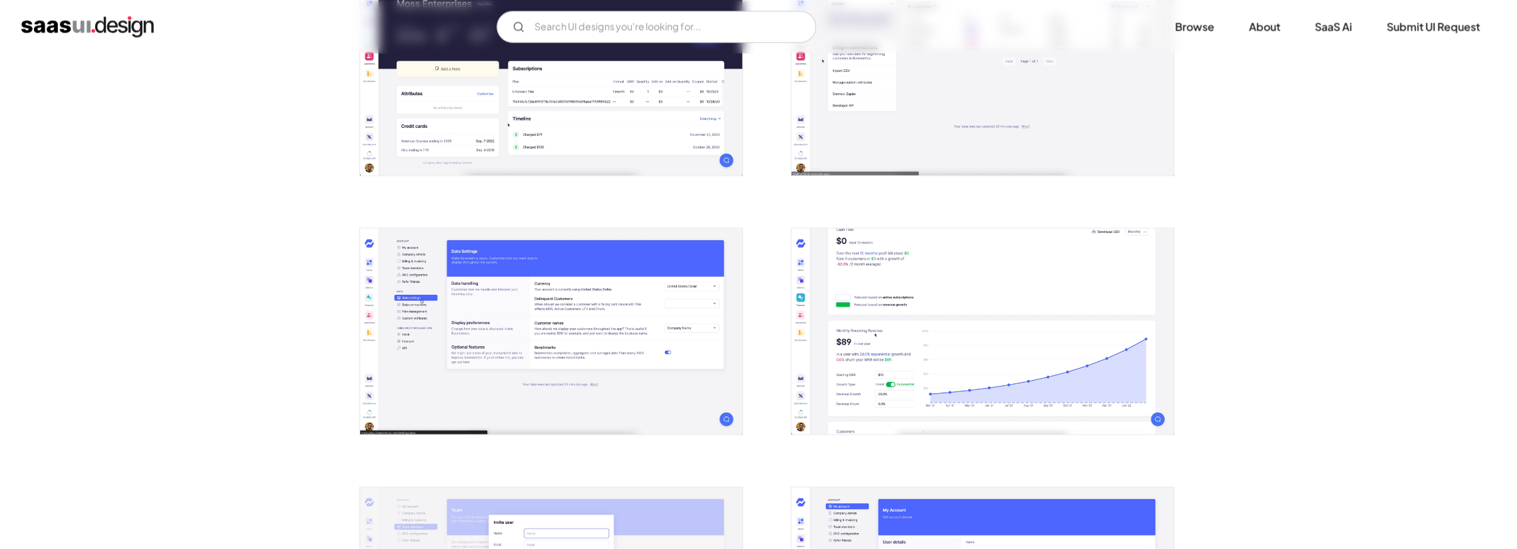
scroll to position [1797, 0]
